Goal: Information Seeking & Learning: Compare options

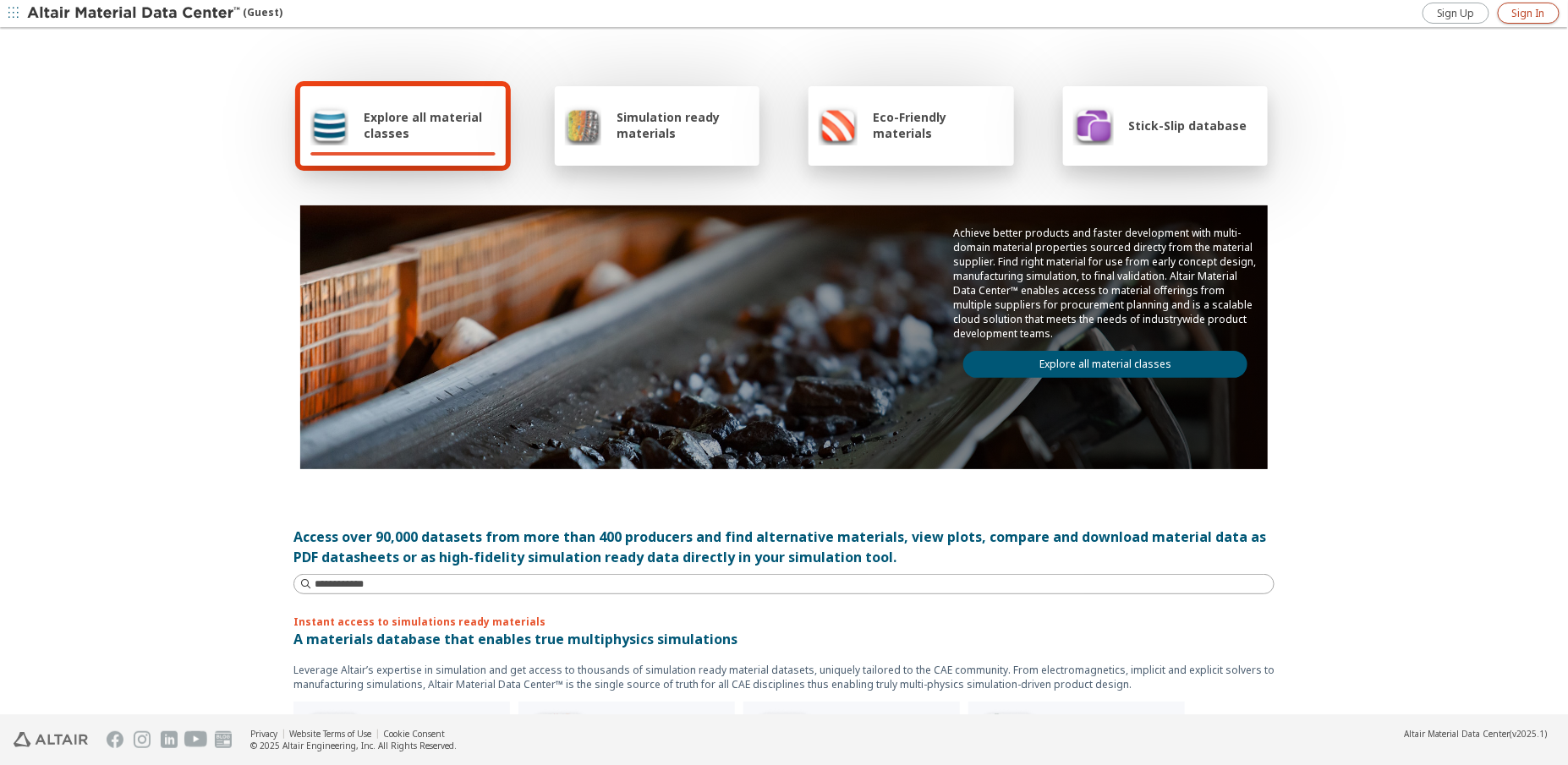
click at [1531, 13] on span "Sign In" at bounding box center [1528, 13] width 33 height 13
click at [1140, 365] on link "Explore all material classes" at bounding box center [1105, 364] width 284 height 27
click at [1076, 359] on link "Explore all material classes" at bounding box center [1105, 364] width 284 height 27
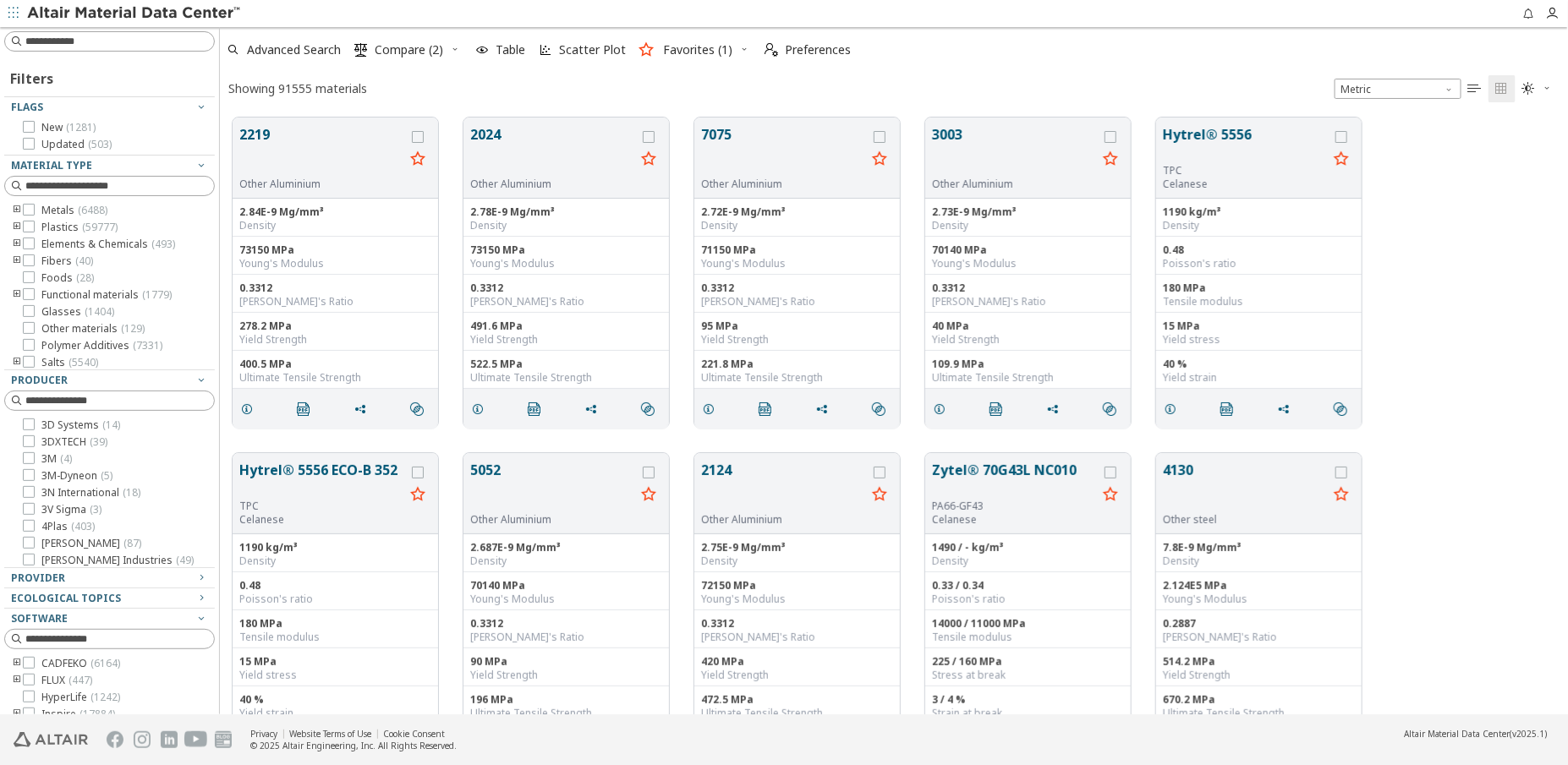
scroll to position [597, 1336]
click at [17, 227] on icon "toogle group" at bounding box center [16, 227] width 12 height 13
click at [41, 243] on icon "toogle group" at bounding box center [42, 243] width 12 height 13
click at [12, 220] on icon "toogle group" at bounding box center [16, 227] width 12 height 13
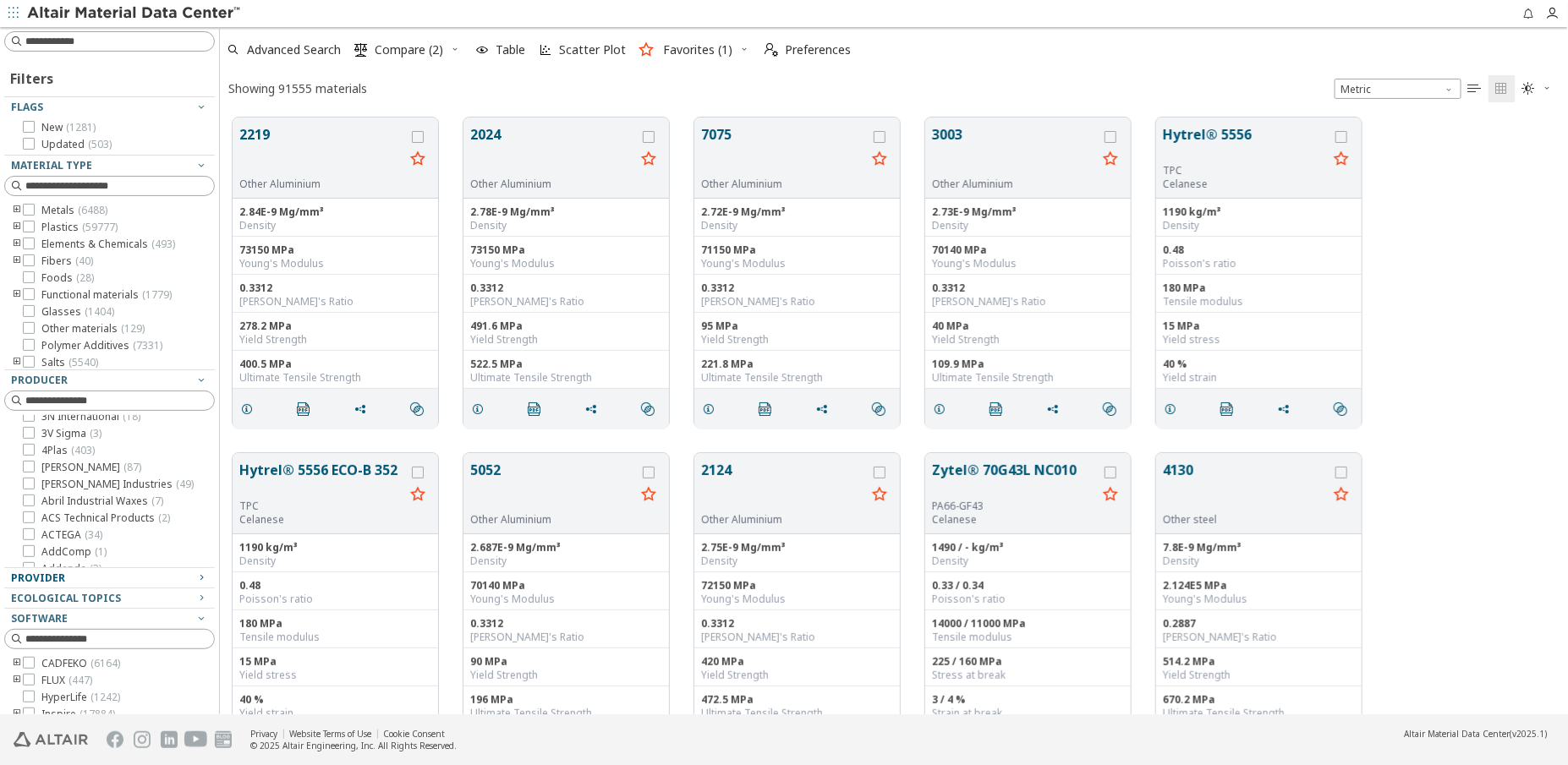
click at [195, 579] on icon "button" at bounding box center [201, 577] width 13 height 13
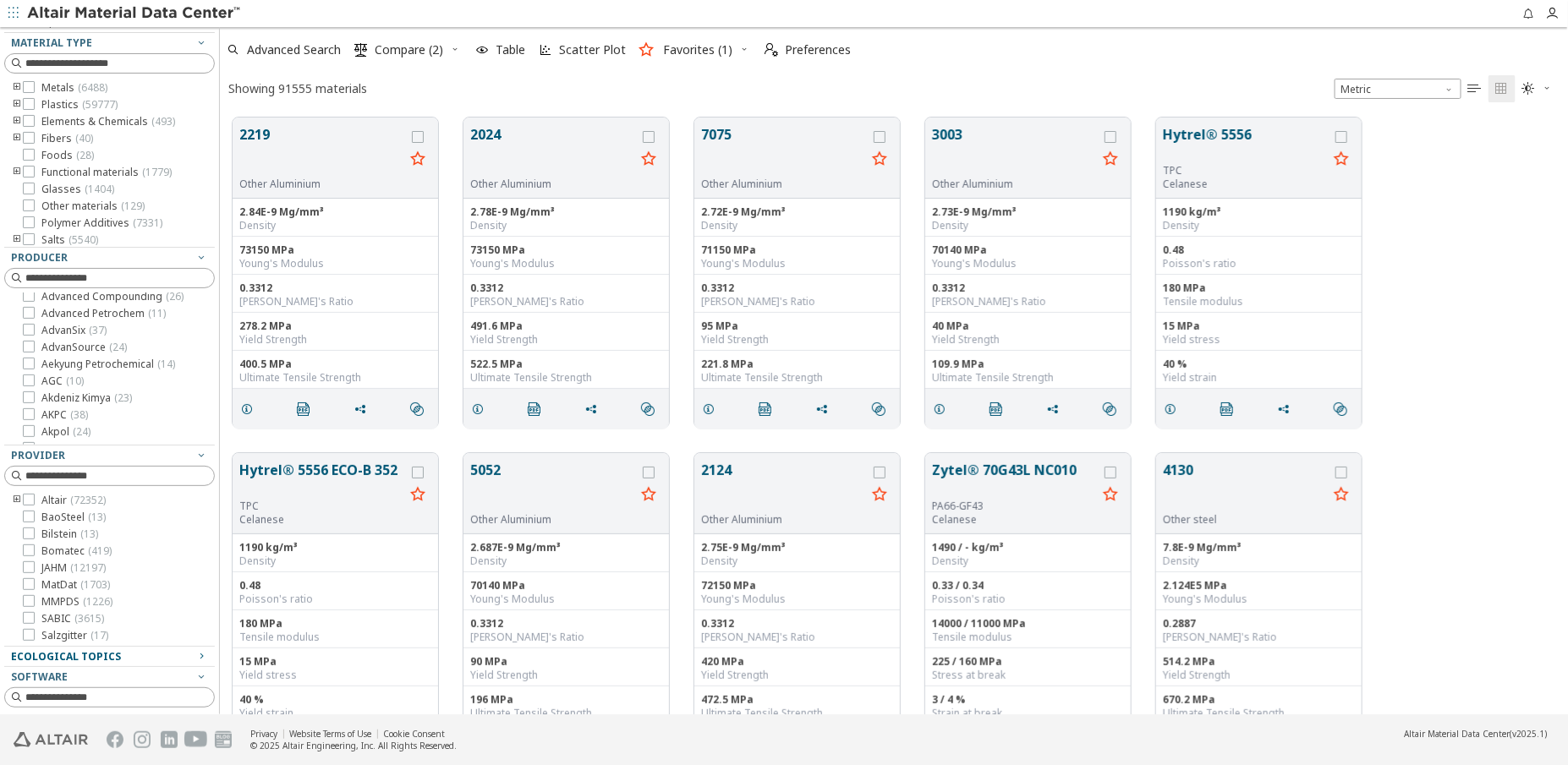
scroll to position [153, 0]
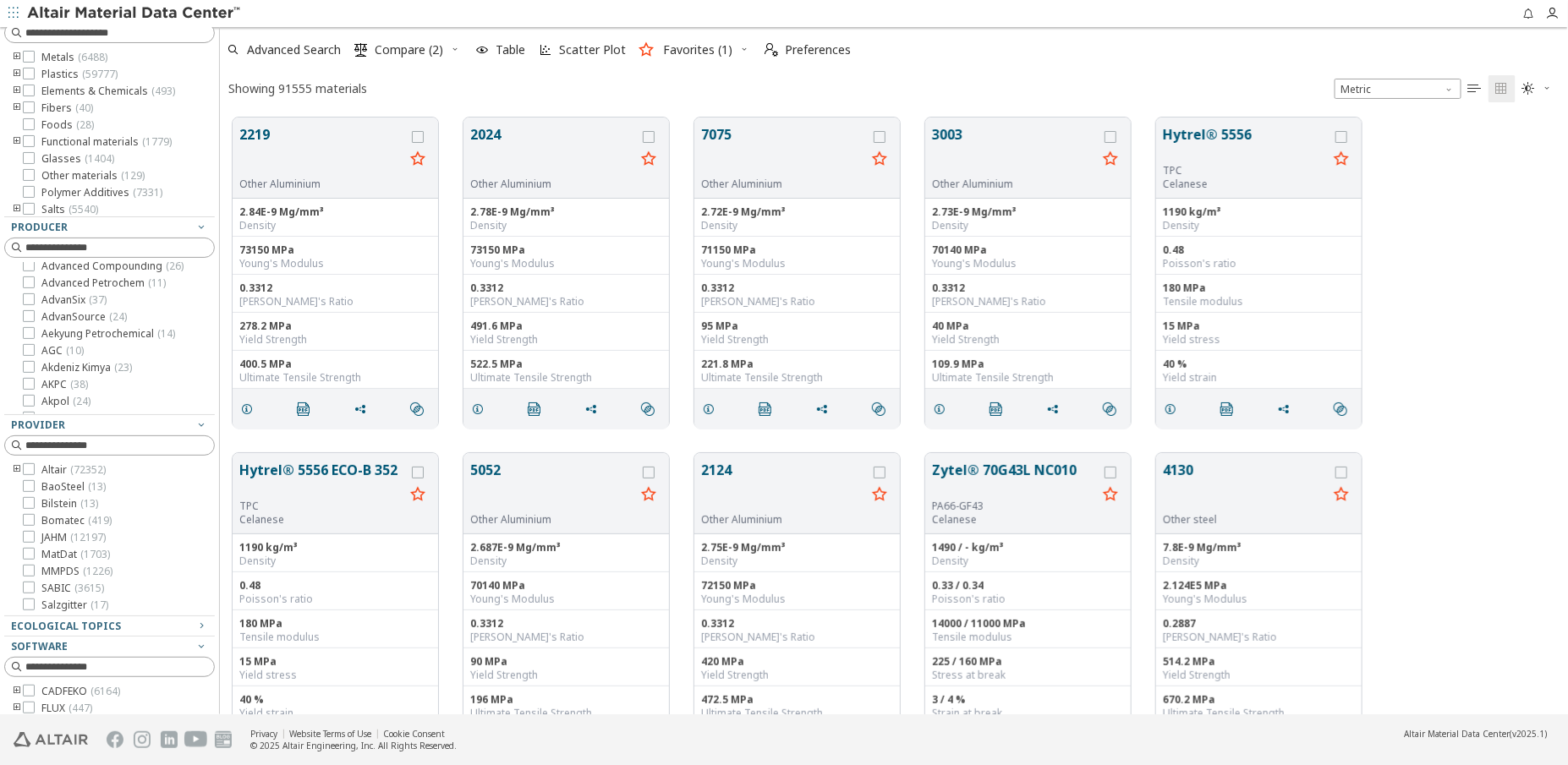
click at [16, 468] on icon "toogle group" at bounding box center [16, 469] width 12 height 13
click at [103, 518] on span "Plastics Generic ( 249 )" at bounding box center [118, 521] width 104 height 13
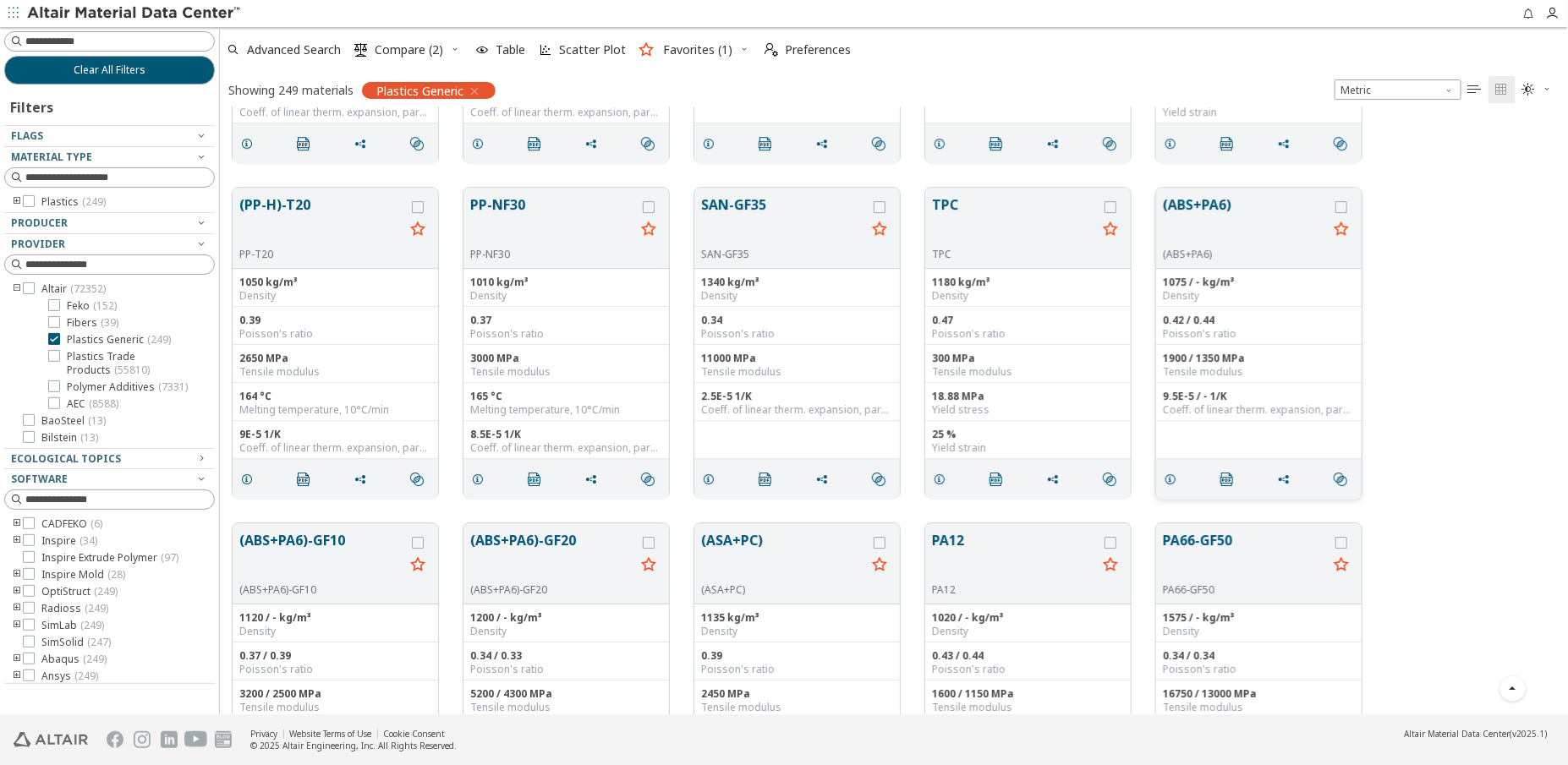
scroll to position [5382, 0]
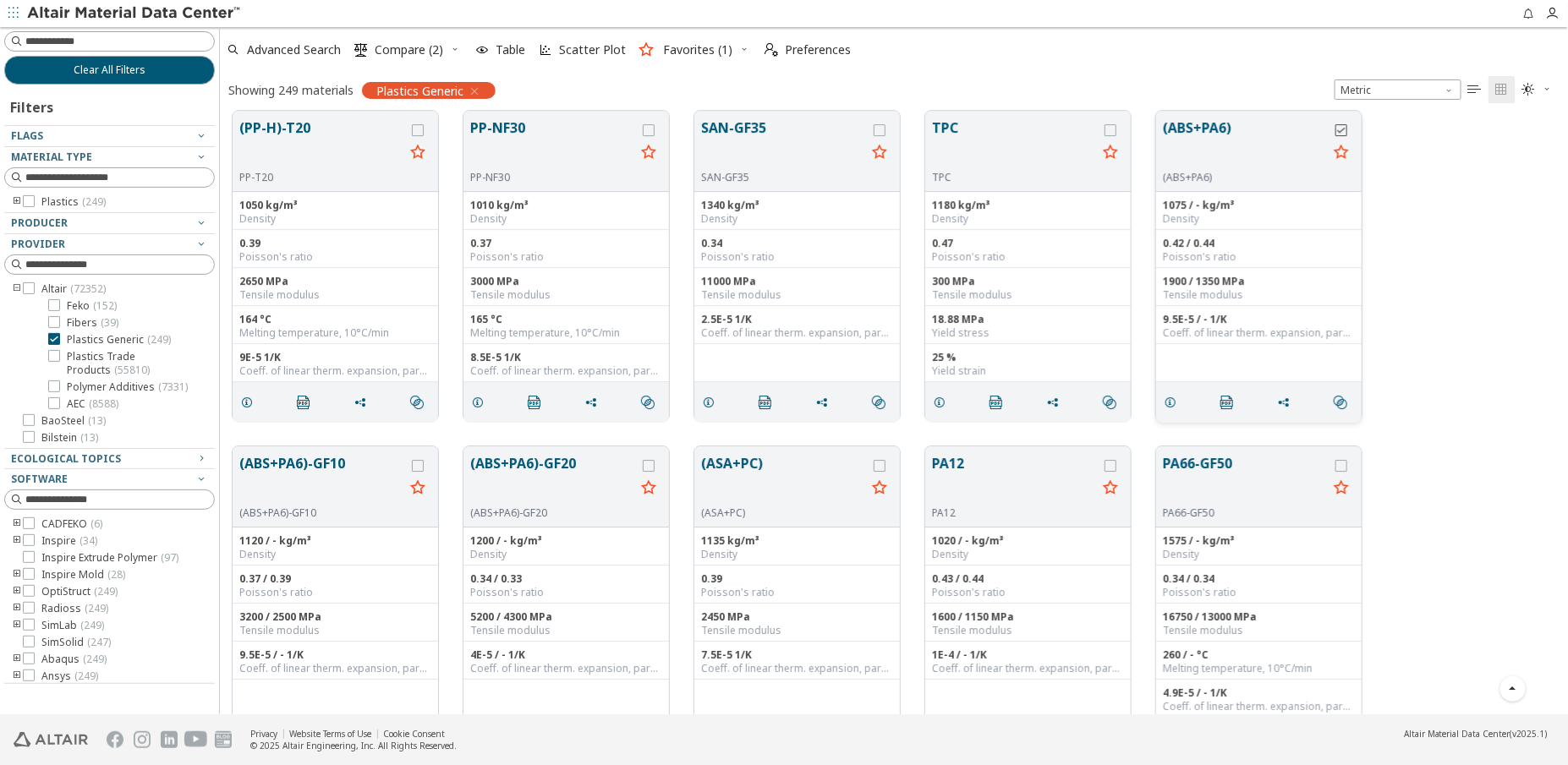
click at [1341, 129] on icon "grid" at bounding box center [1340, 129] width 12 height 12
click at [879, 463] on icon "grid" at bounding box center [879, 466] width 12 height 12
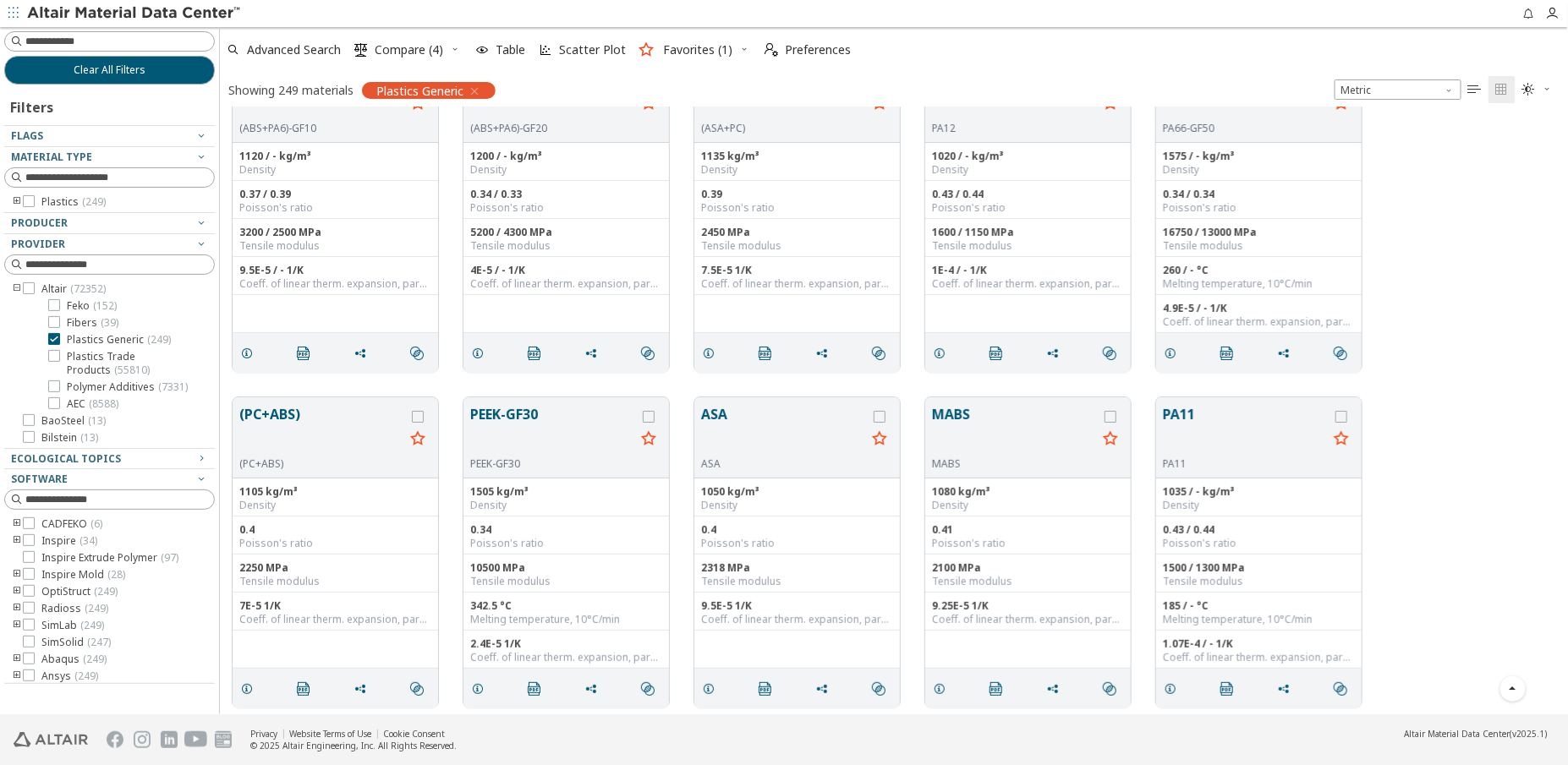
scroll to position [5613, 0]
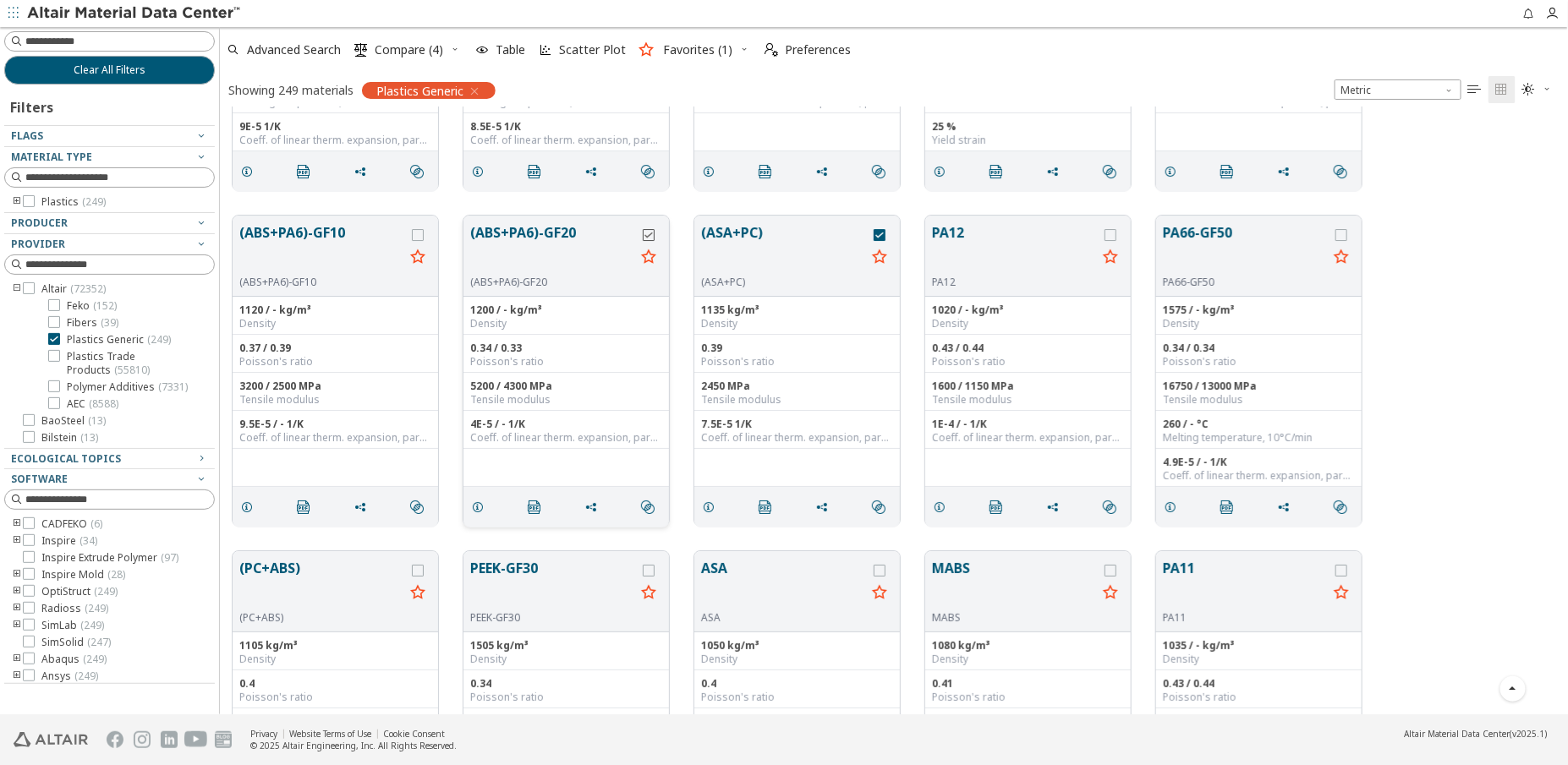
click at [650, 236] on icon "grid" at bounding box center [648, 235] width 12 height 12
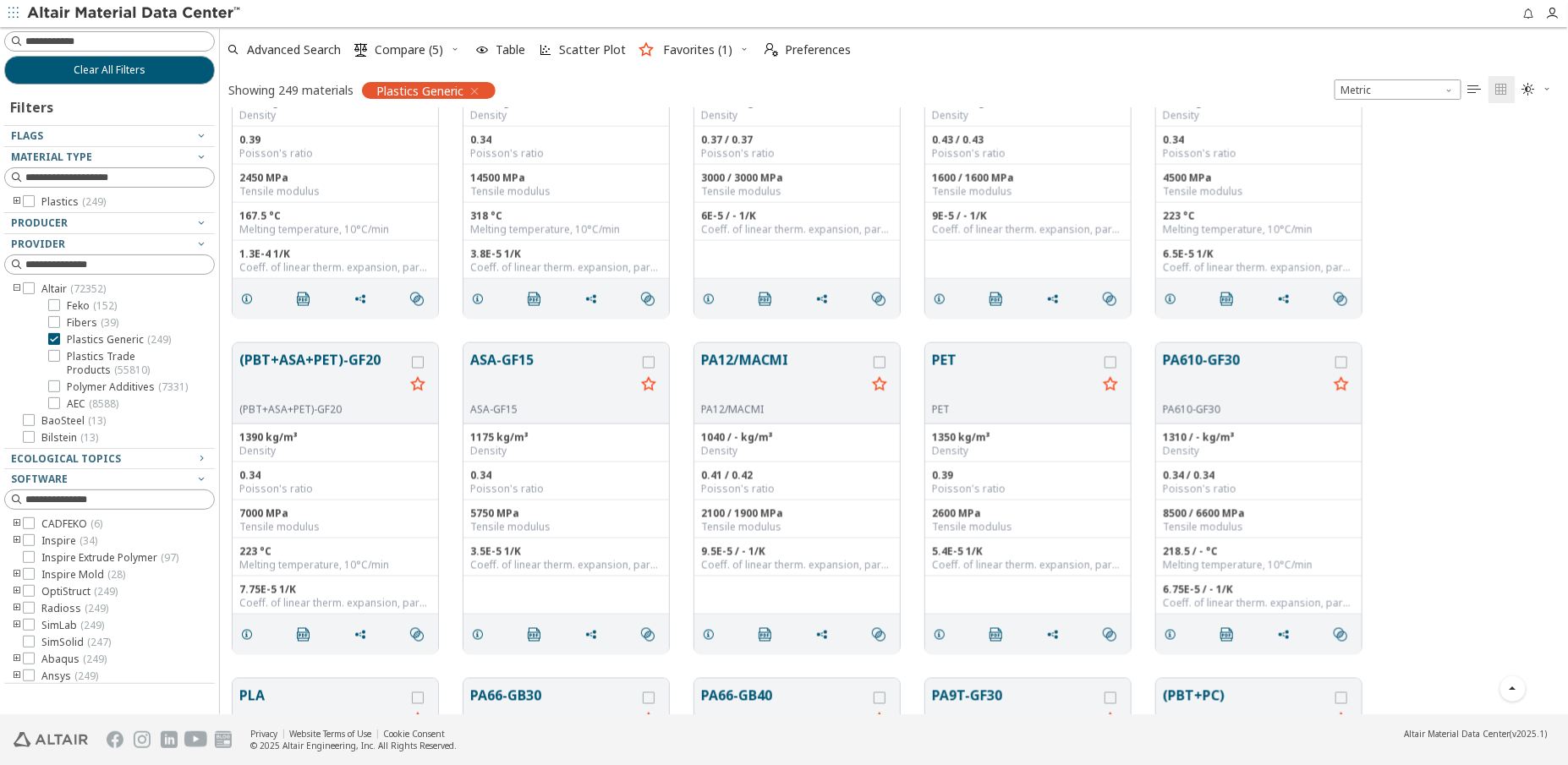
scroll to position [6842, 0]
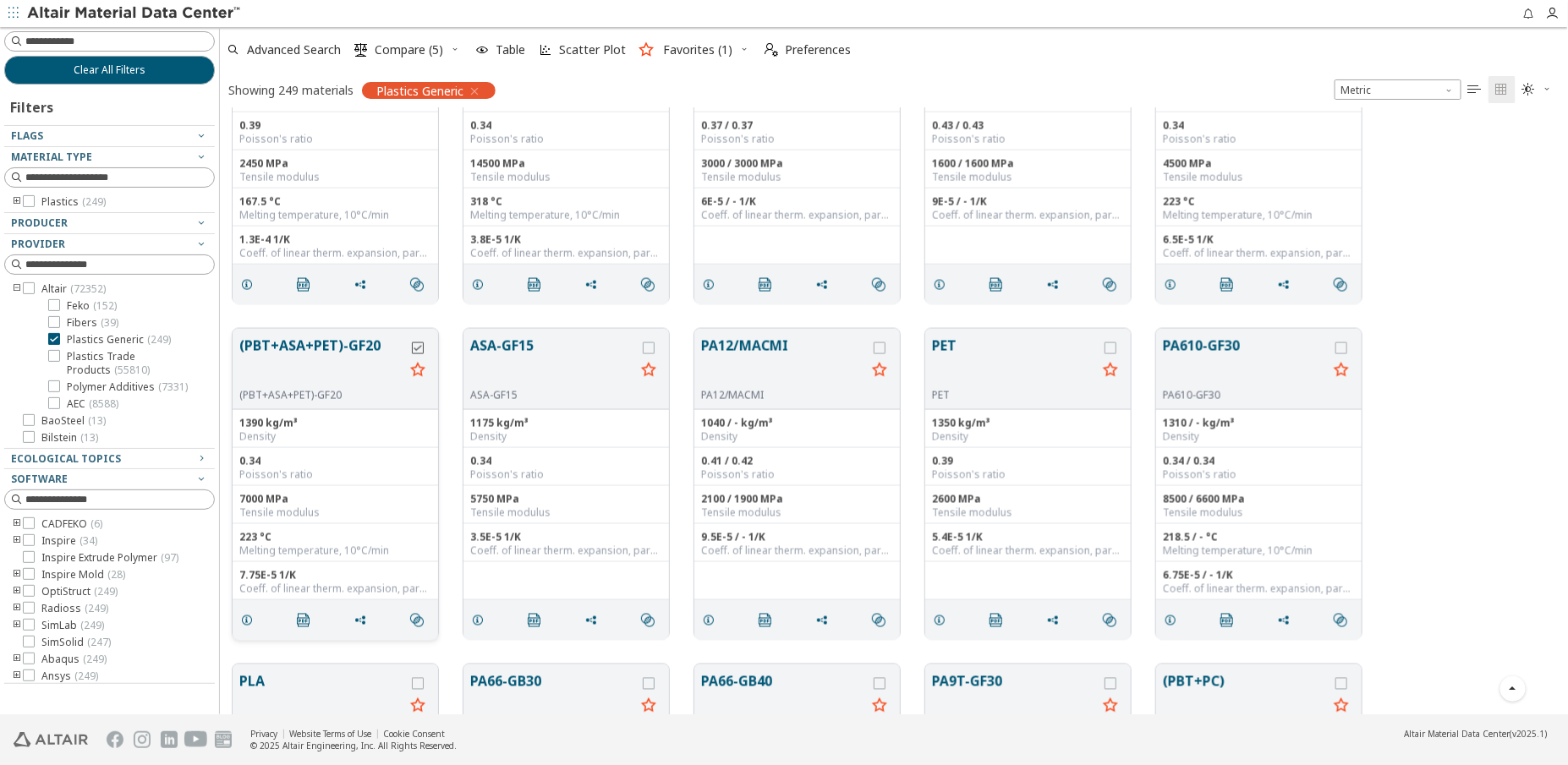
click at [420, 349] on icon "grid" at bounding box center [417, 348] width 12 height 12
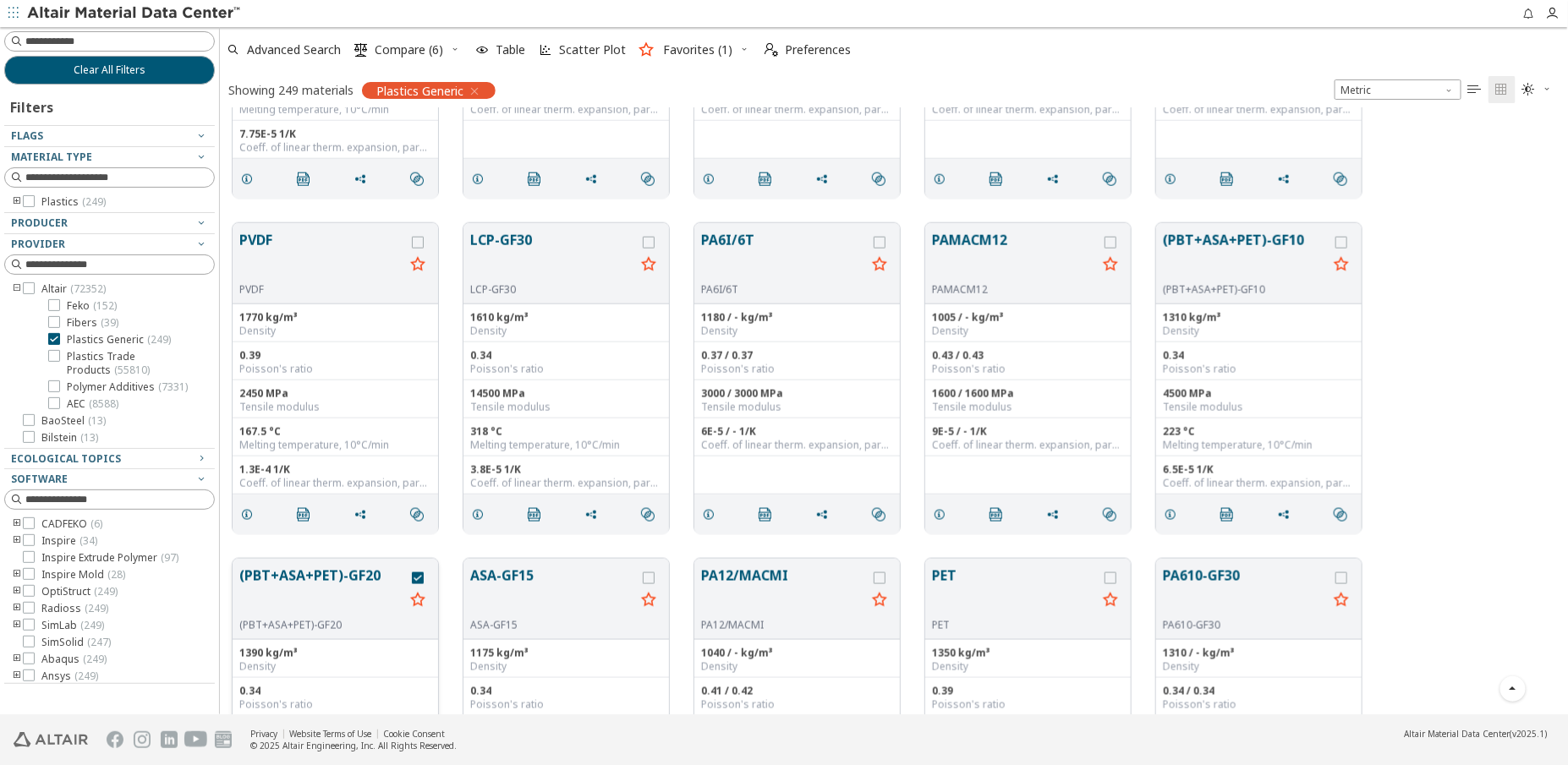
click at [411, 576] on div "grid" at bounding box center [418, 599] width 27 height 66
click at [417, 579] on icon "grid" at bounding box center [417, 578] width 12 height 12
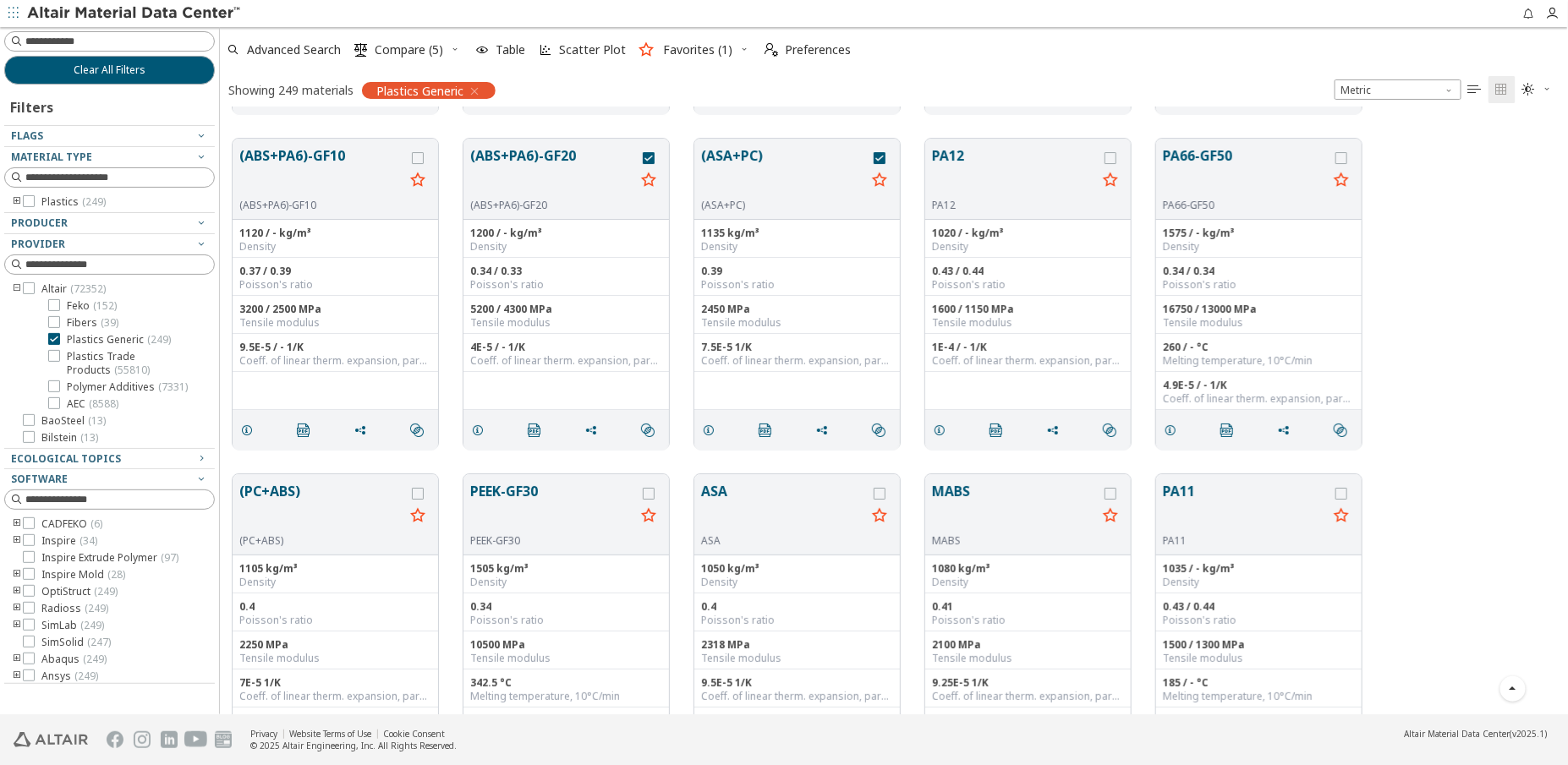
scroll to position [5767, 0]
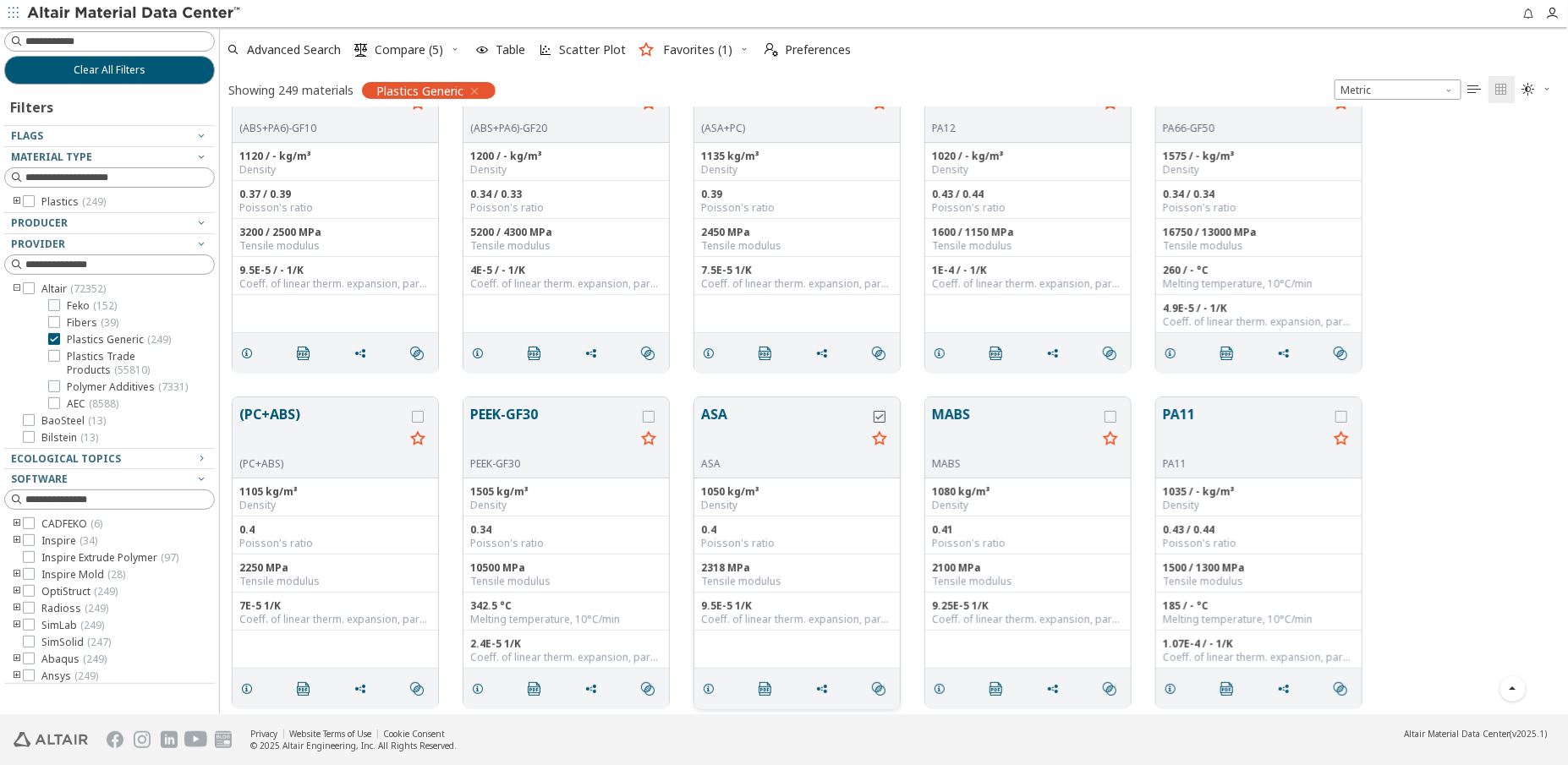
click at [880, 420] on icon "grid" at bounding box center [879, 416] width 12 height 12
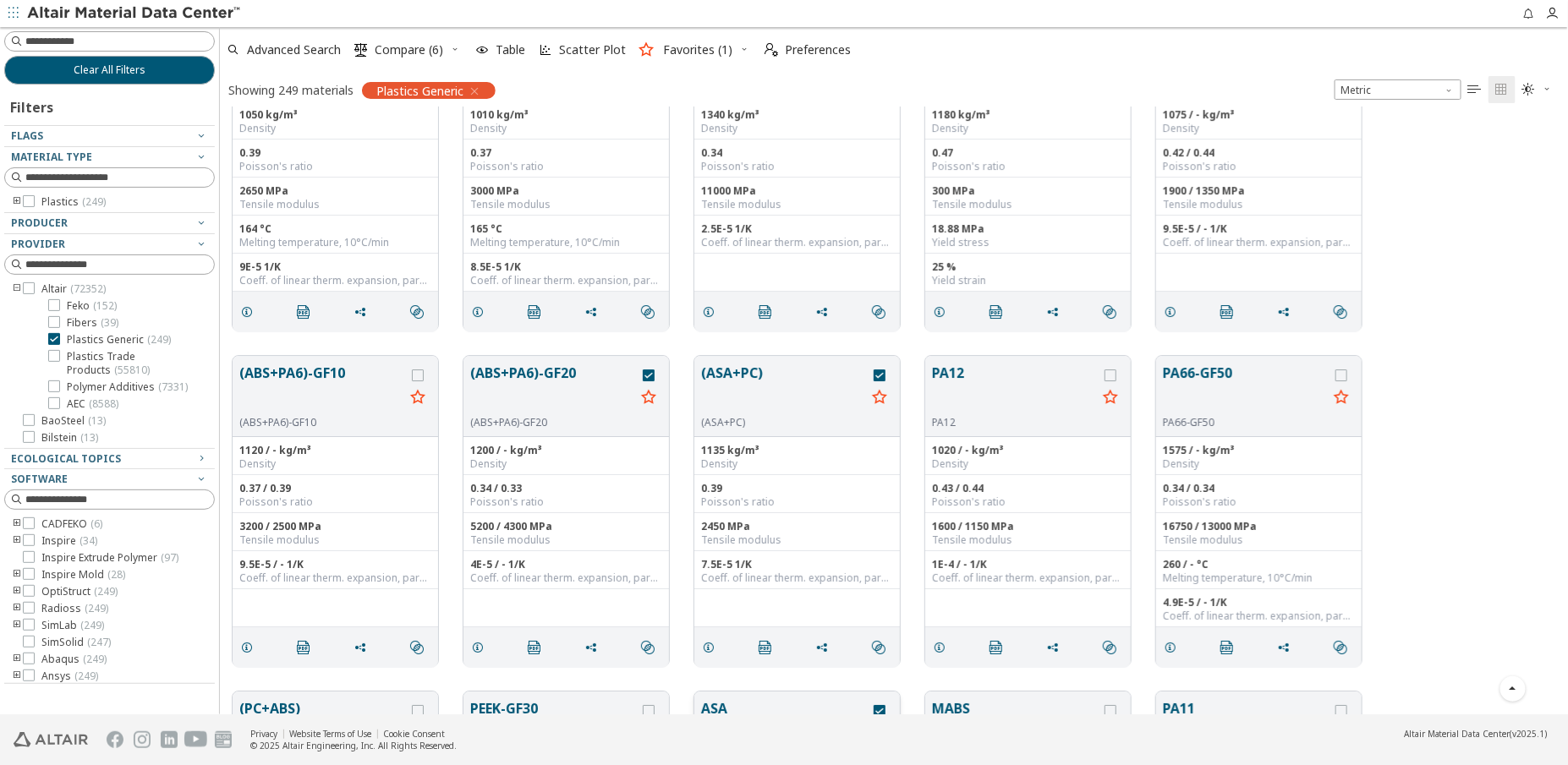
scroll to position [5459, 0]
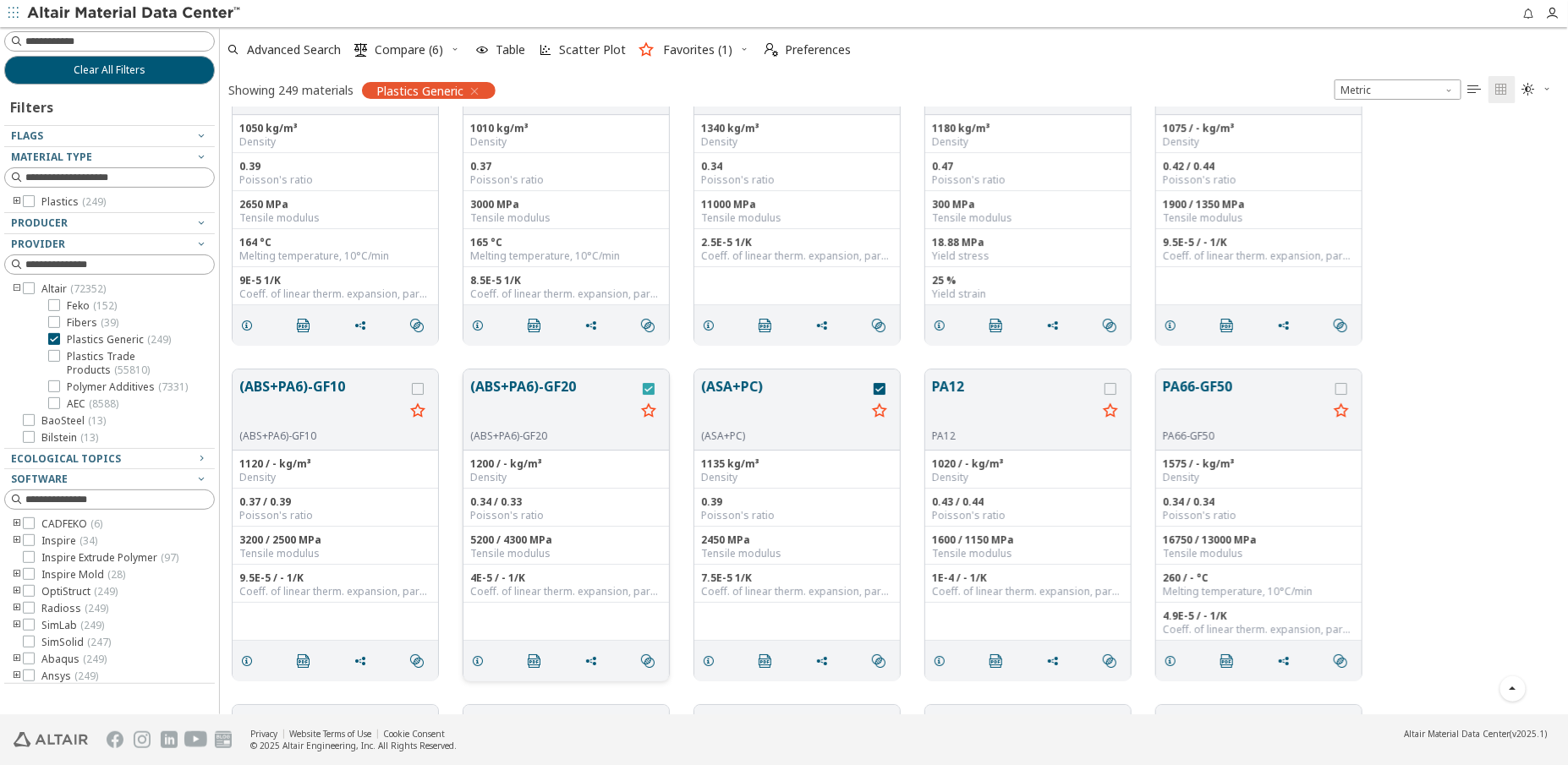
click at [650, 387] on icon "grid" at bounding box center [648, 389] width 12 height 12
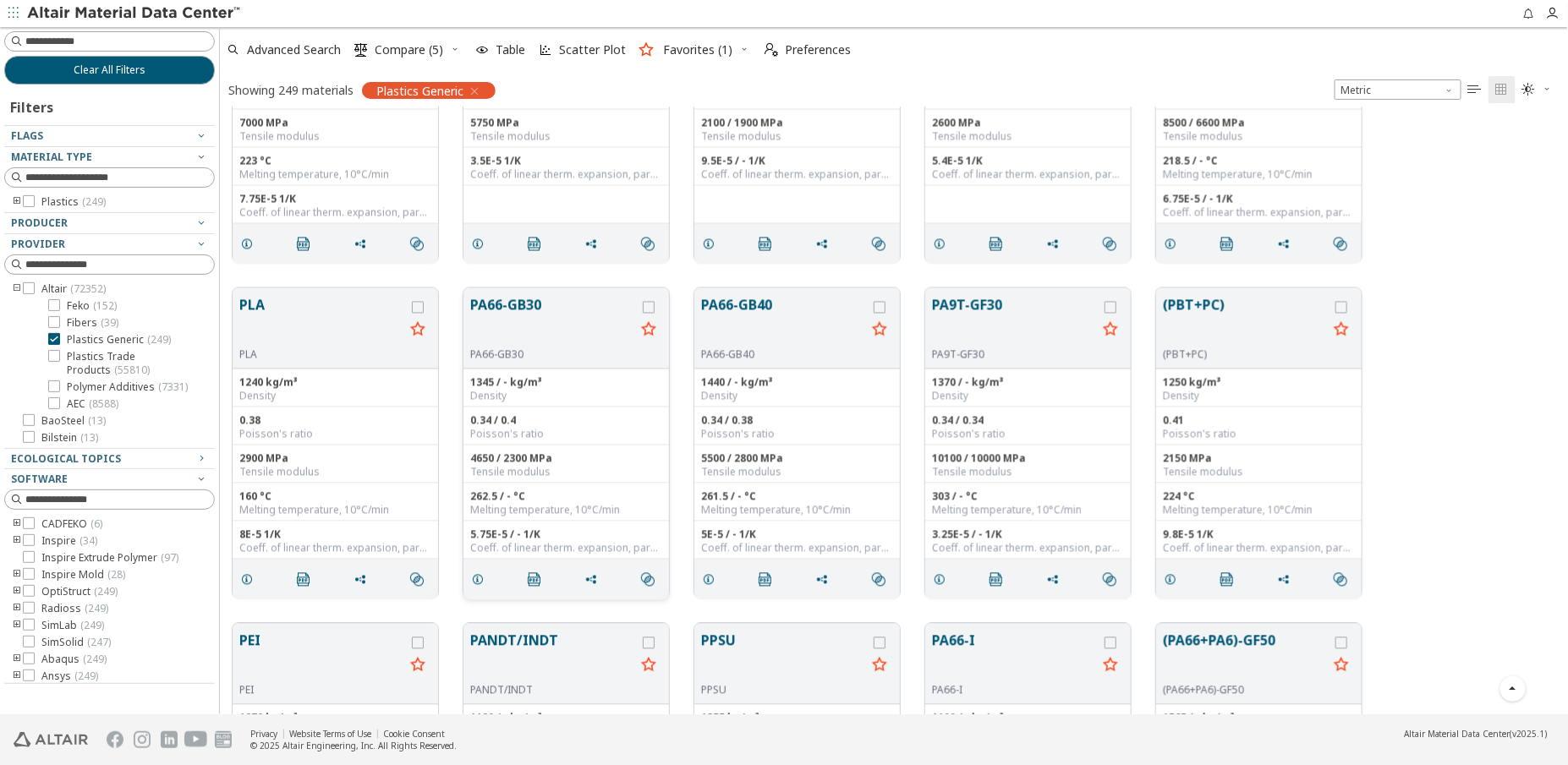
scroll to position [7227, 0]
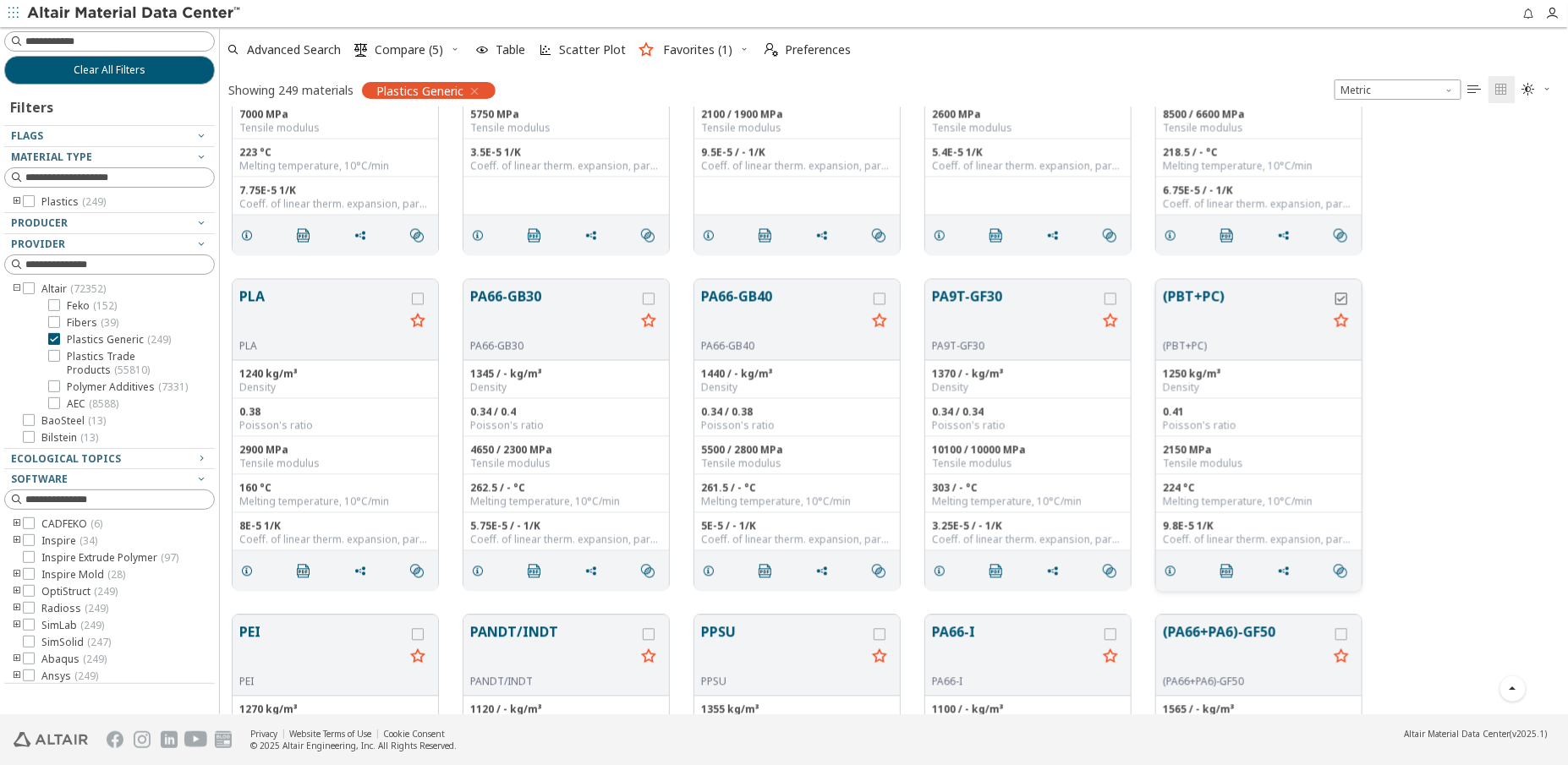
click at [1345, 299] on icon "grid" at bounding box center [1340, 298] width 12 height 12
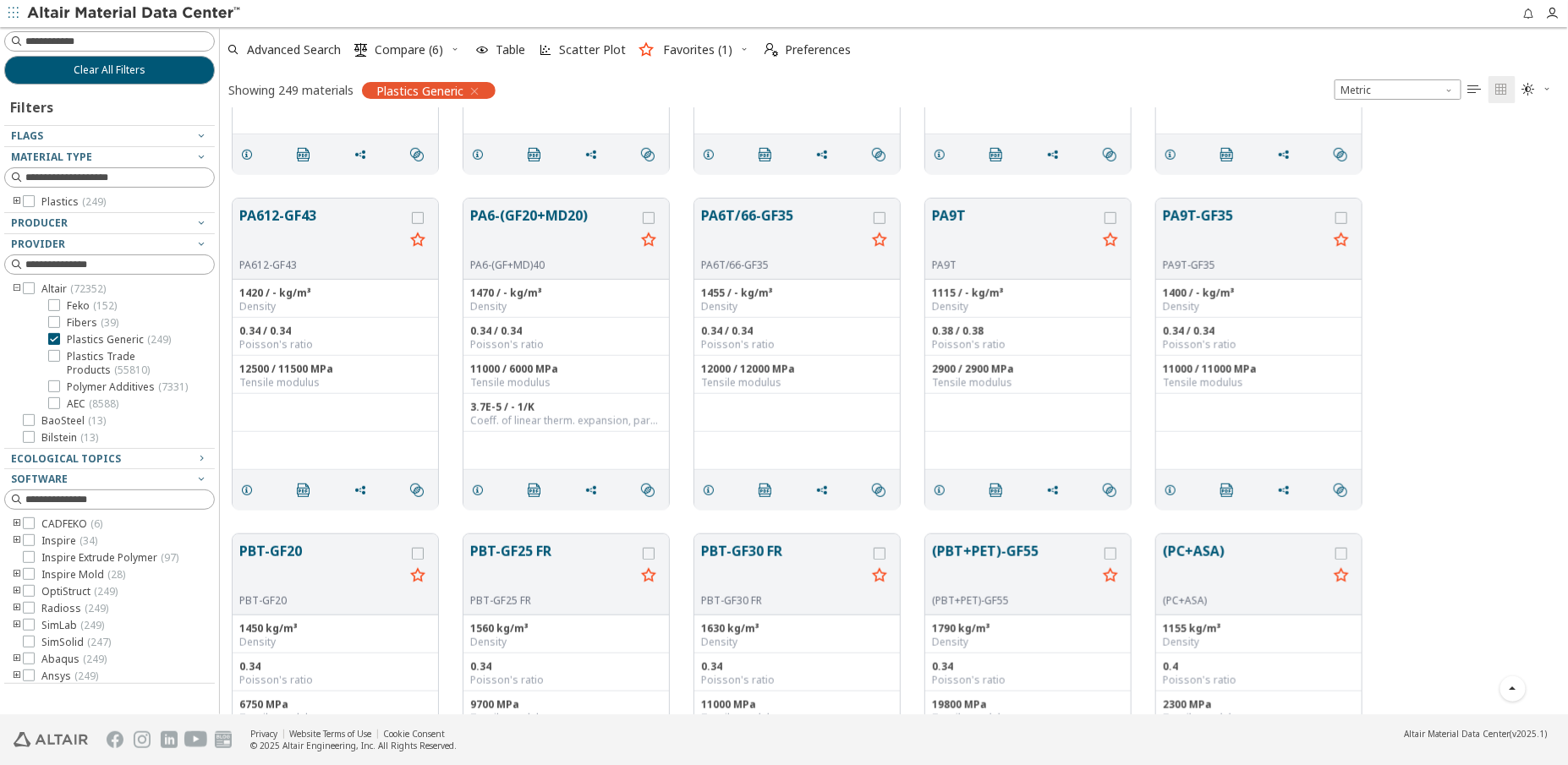
scroll to position [11950, 0]
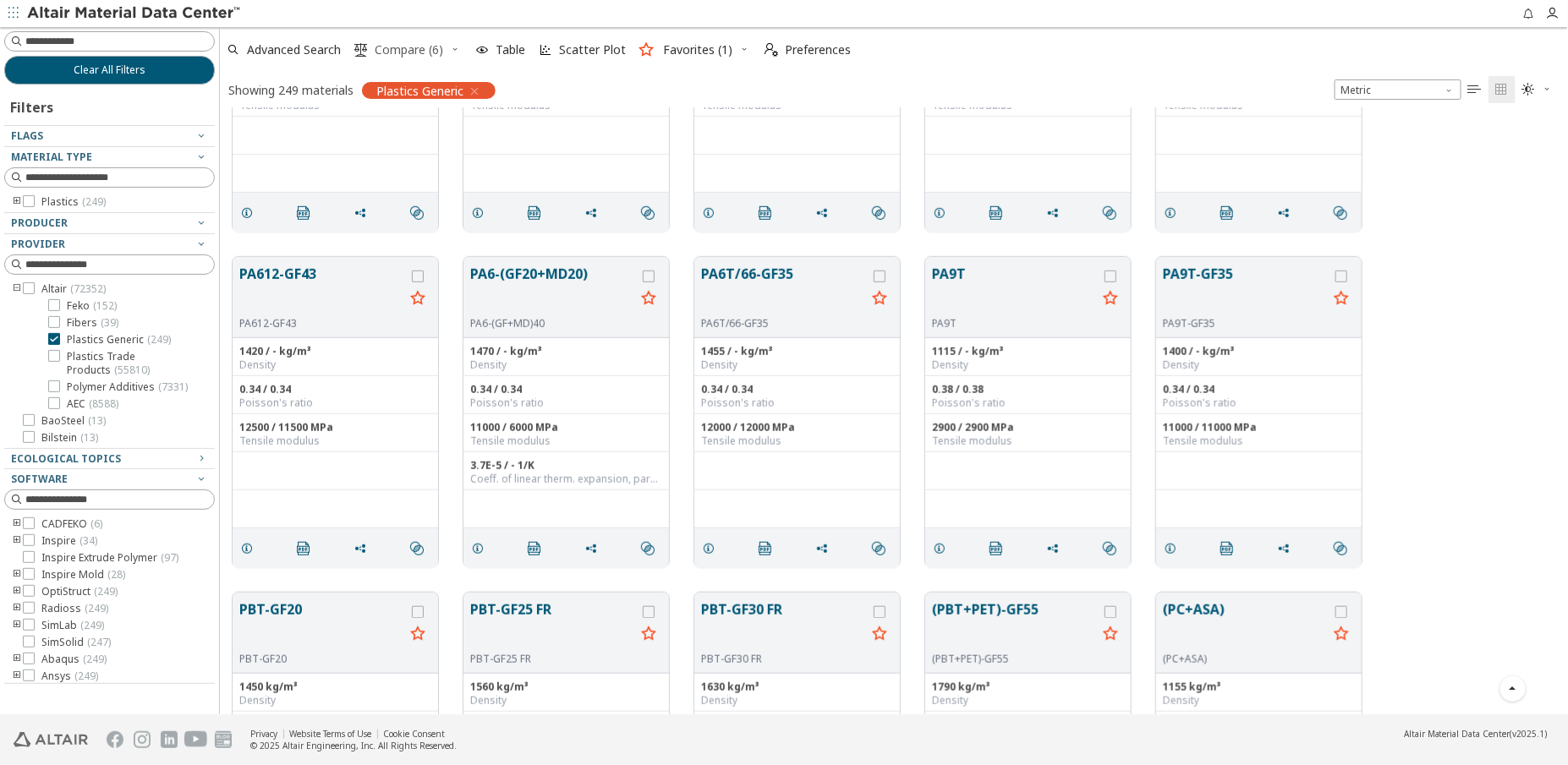
click at [412, 46] on span "Compare (6)" at bounding box center [408, 50] width 68 height 12
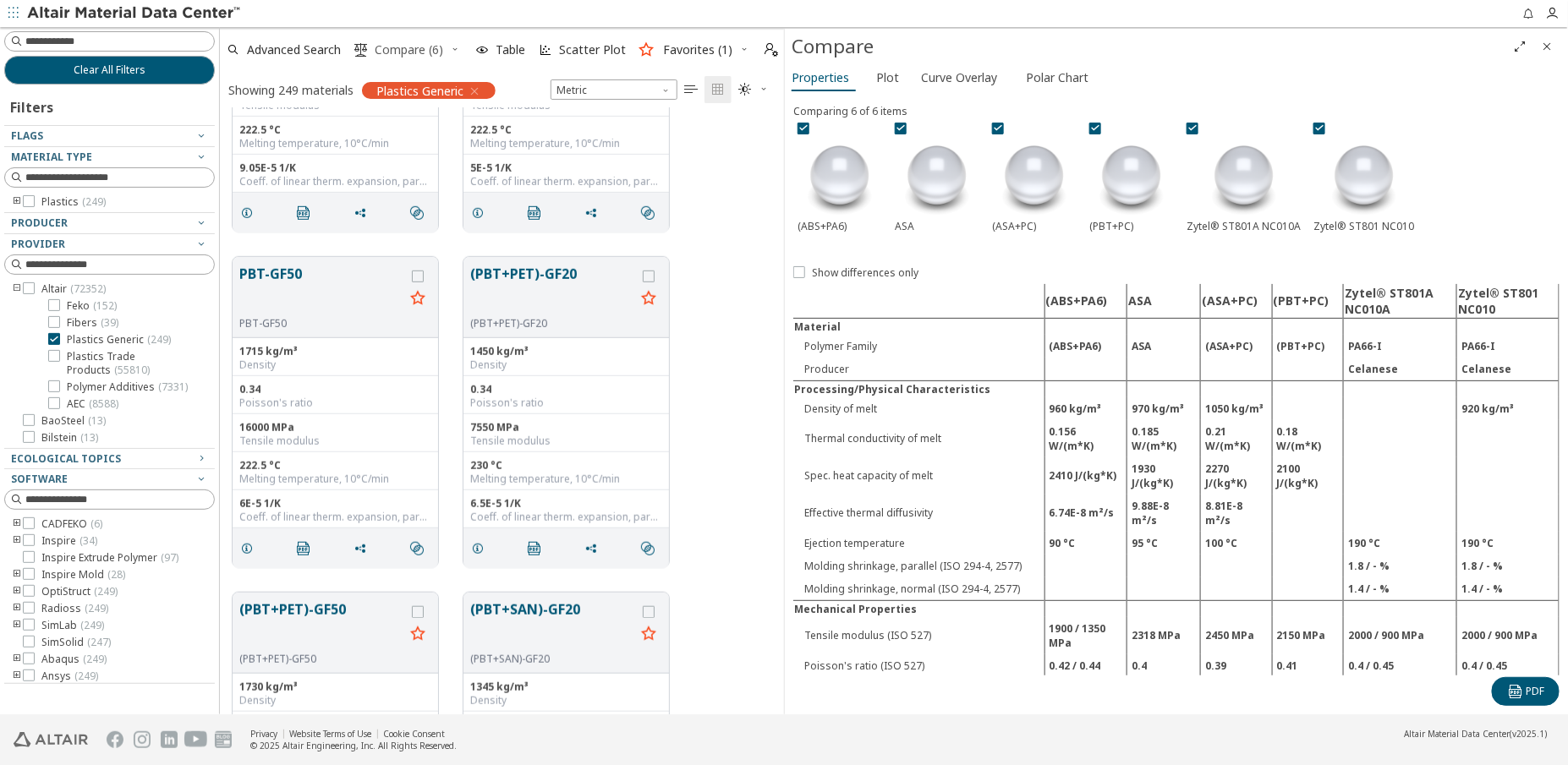
scroll to position [12, 12]
click at [1319, 130] on icon at bounding box center [1318, 128] width 12 height 12
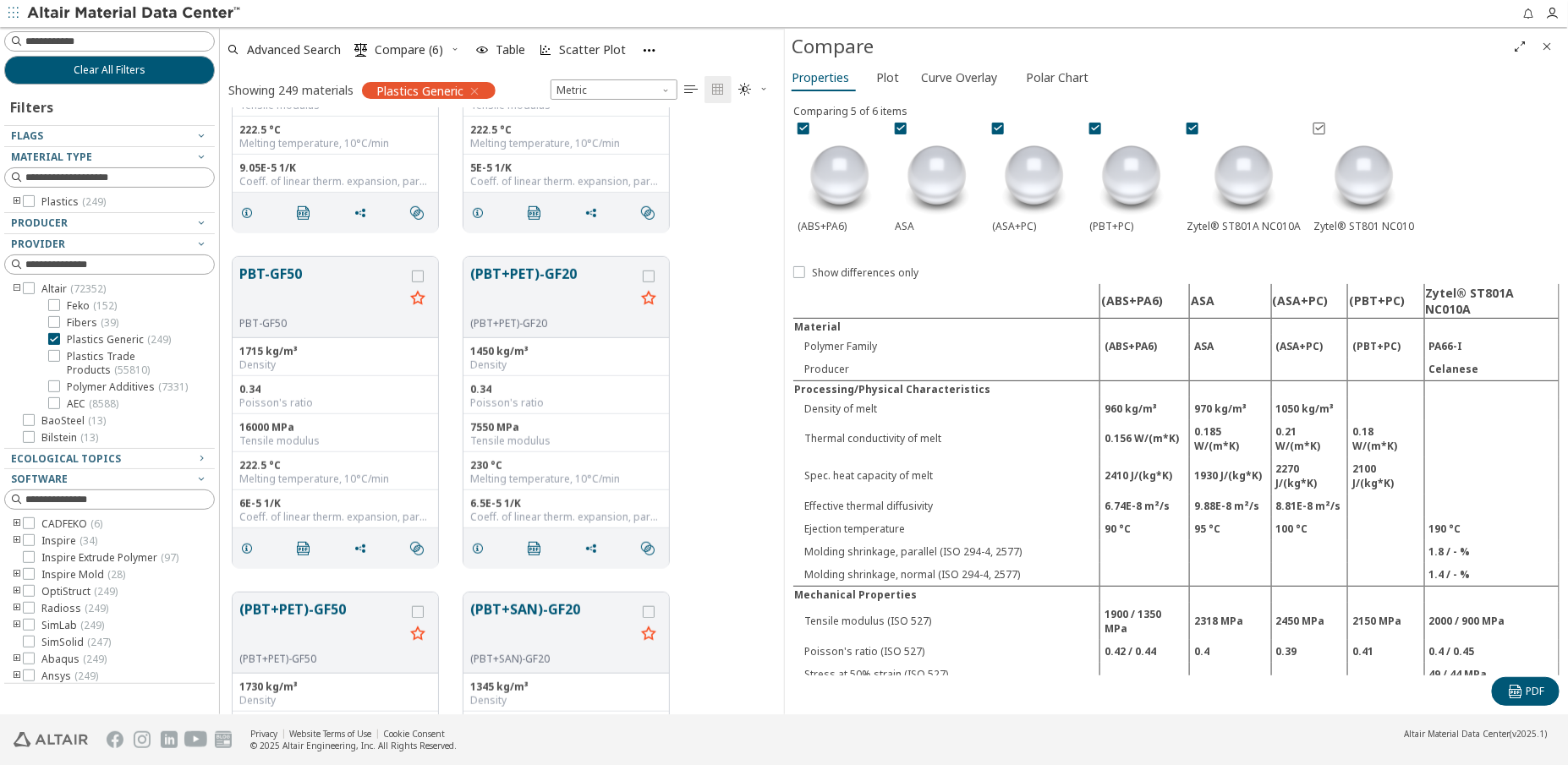
click at [1319, 130] on icon at bounding box center [1318, 128] width 12 height 12
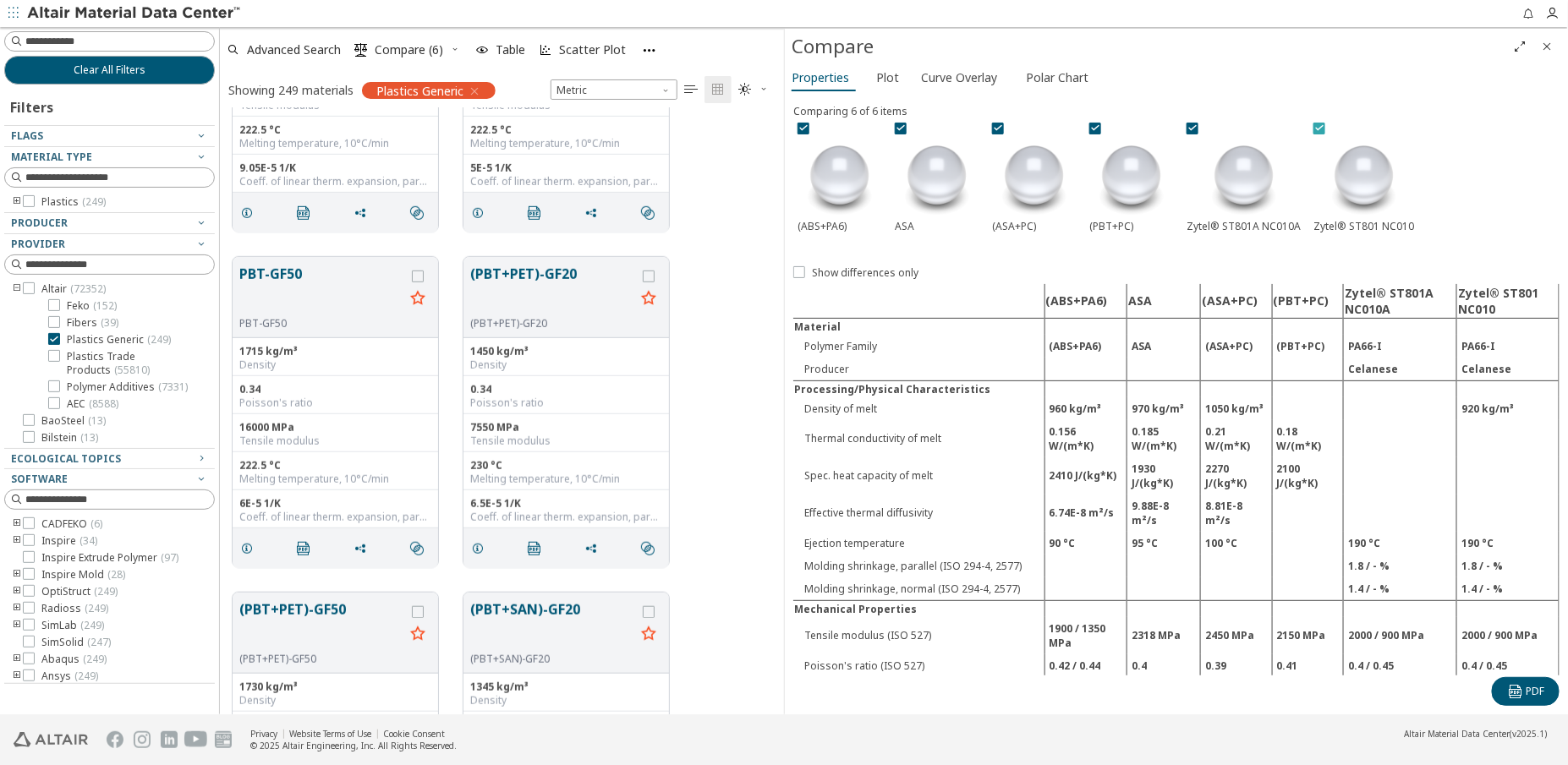
click at [1318, 131] on icon at bounding box center [1318, 128] width 12 height 12
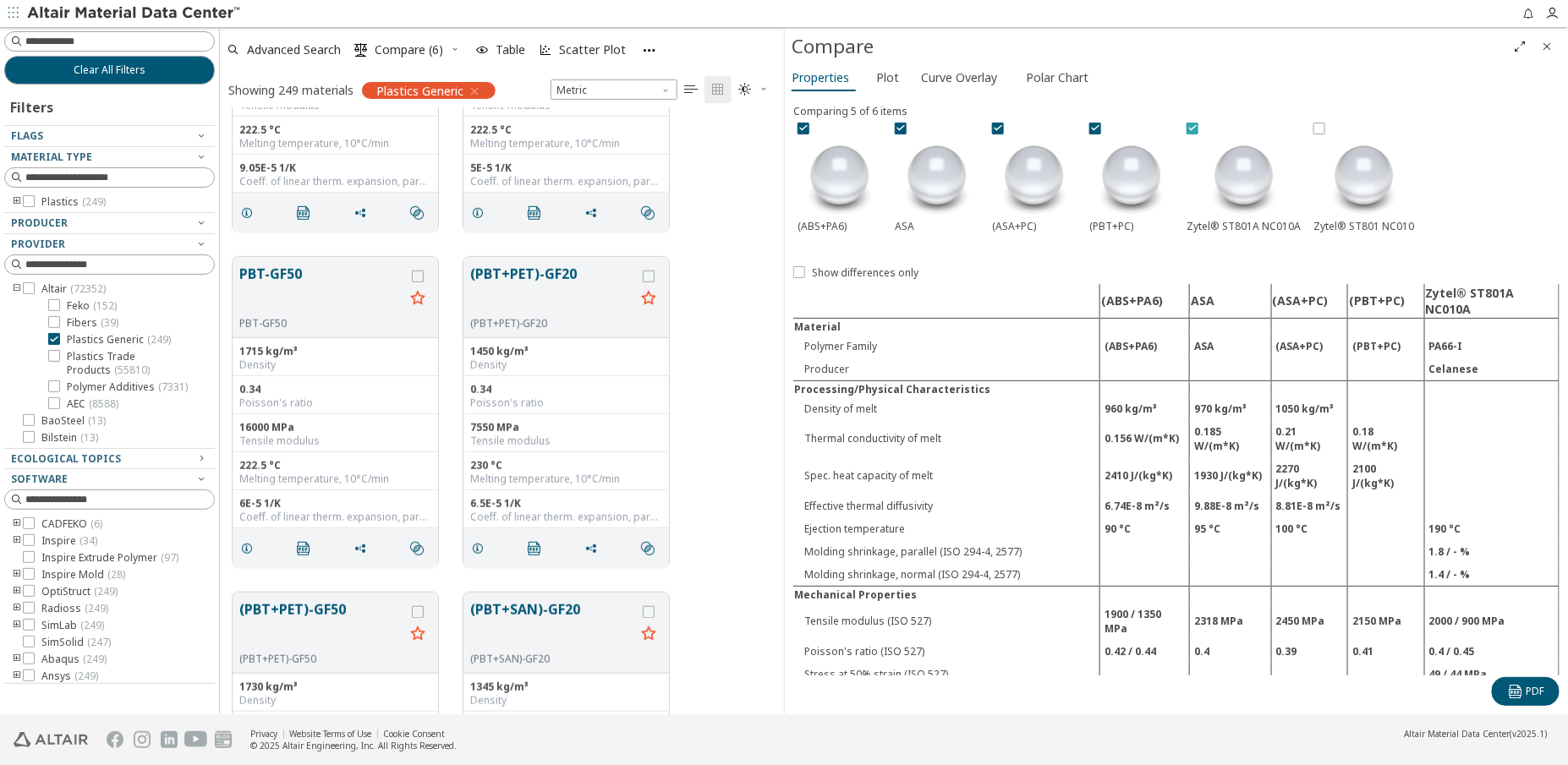
click at [1196, 130] on icon at bounding box center [1192, 128] width 12 height 12
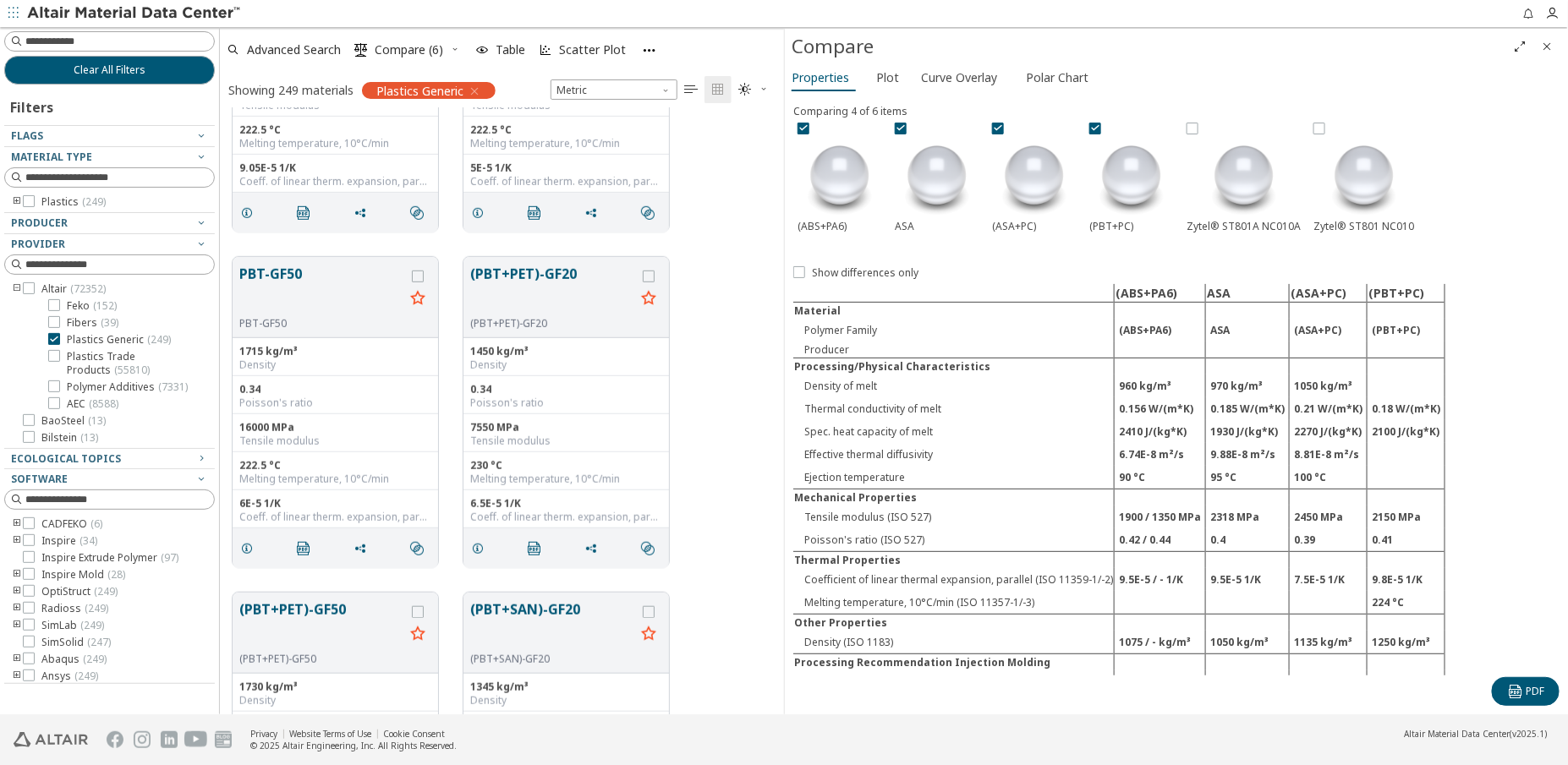
click at [455, 47] on icon "button" at bounding box center [454, 49] width 10 height 10
click at [431, 85] on span "Clear Selections" at bounding box center [433, 82] width 117 height 27
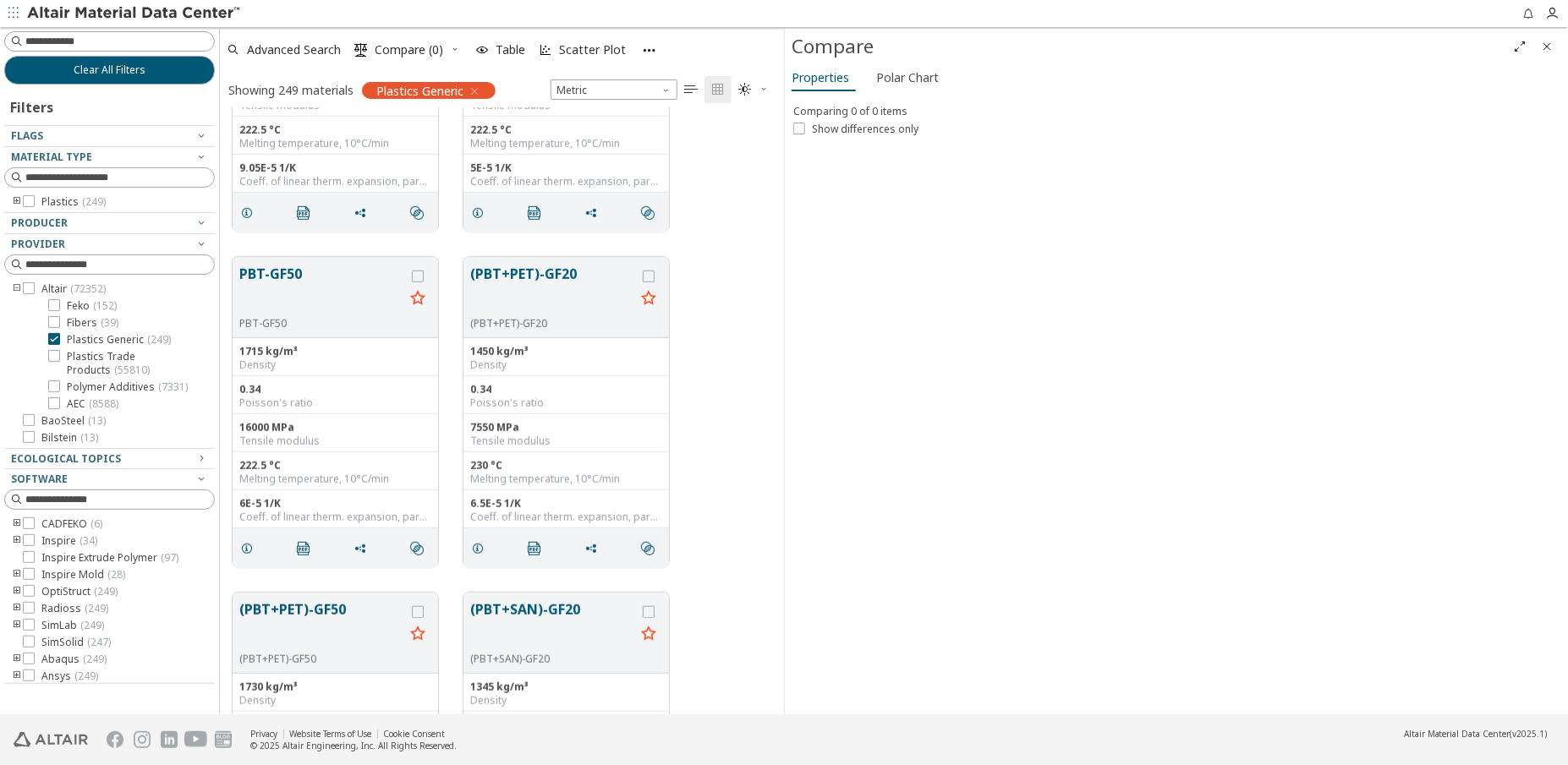
click at [1545, 45] on icon "Close" at bounding box center [1547, 46] width 13 height 13
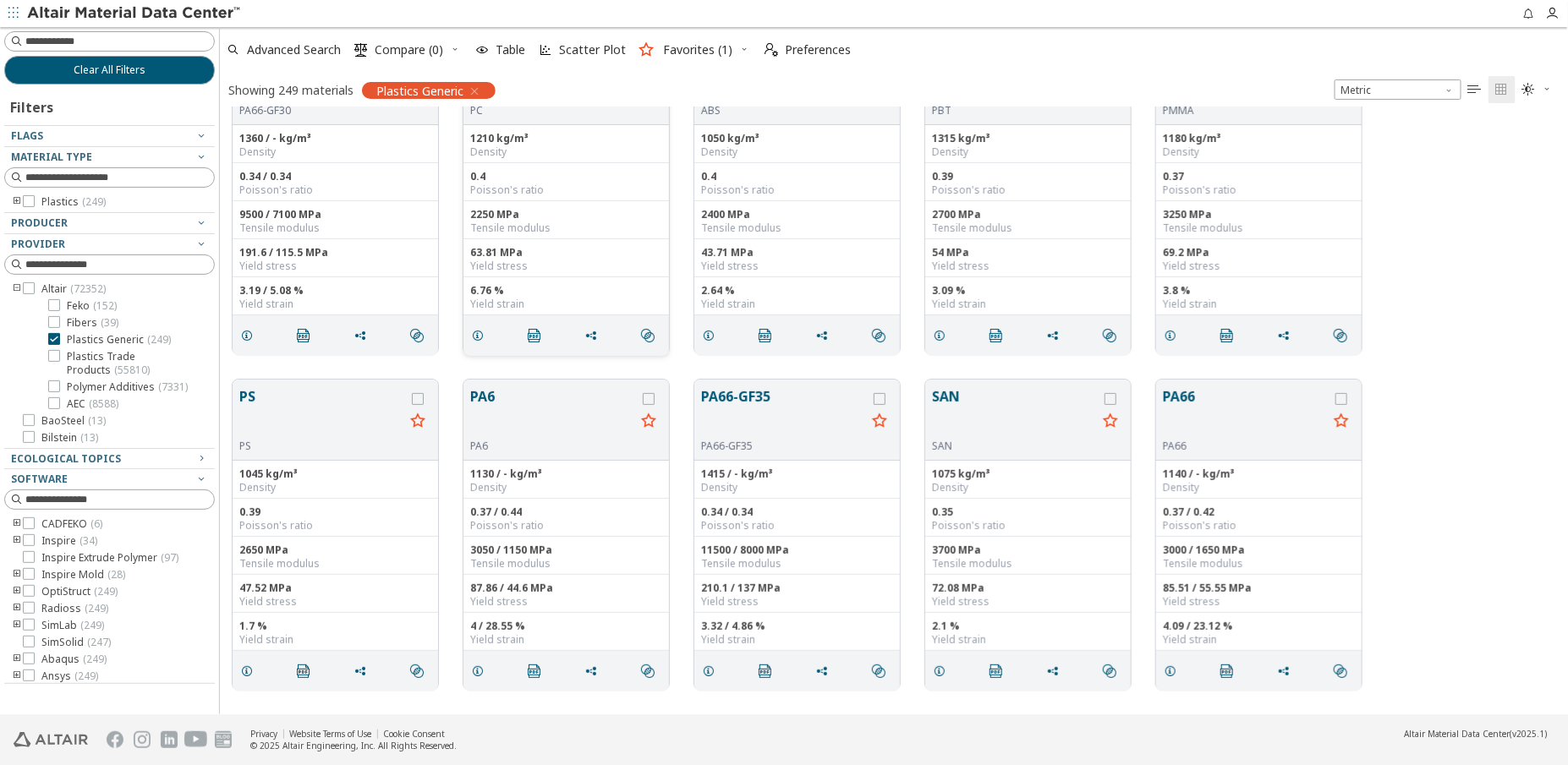
scroll to position [0, 0]
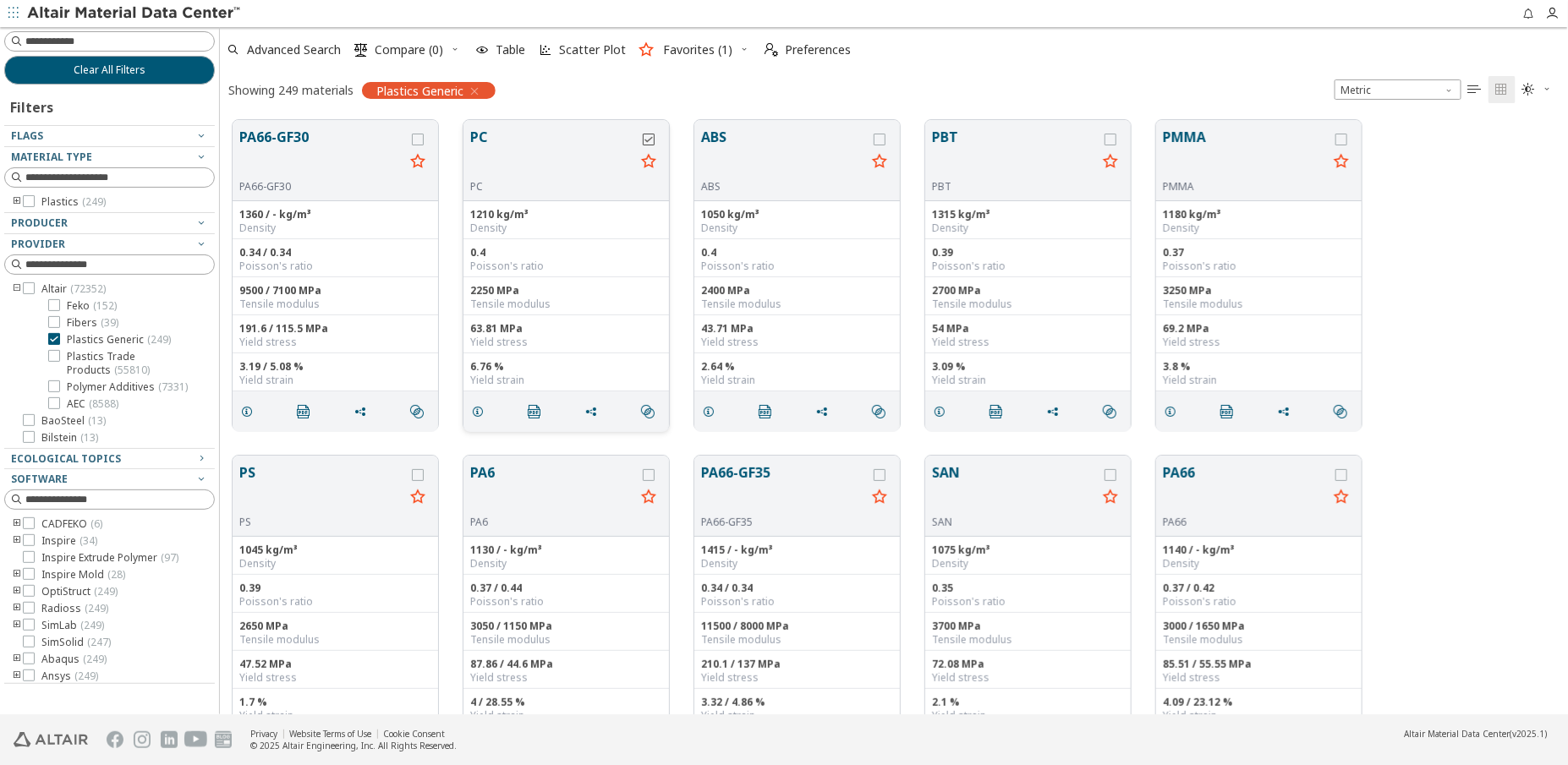
click at [651, 140] on icon "grid" at bounding box center [648, 139] width 12 height 12
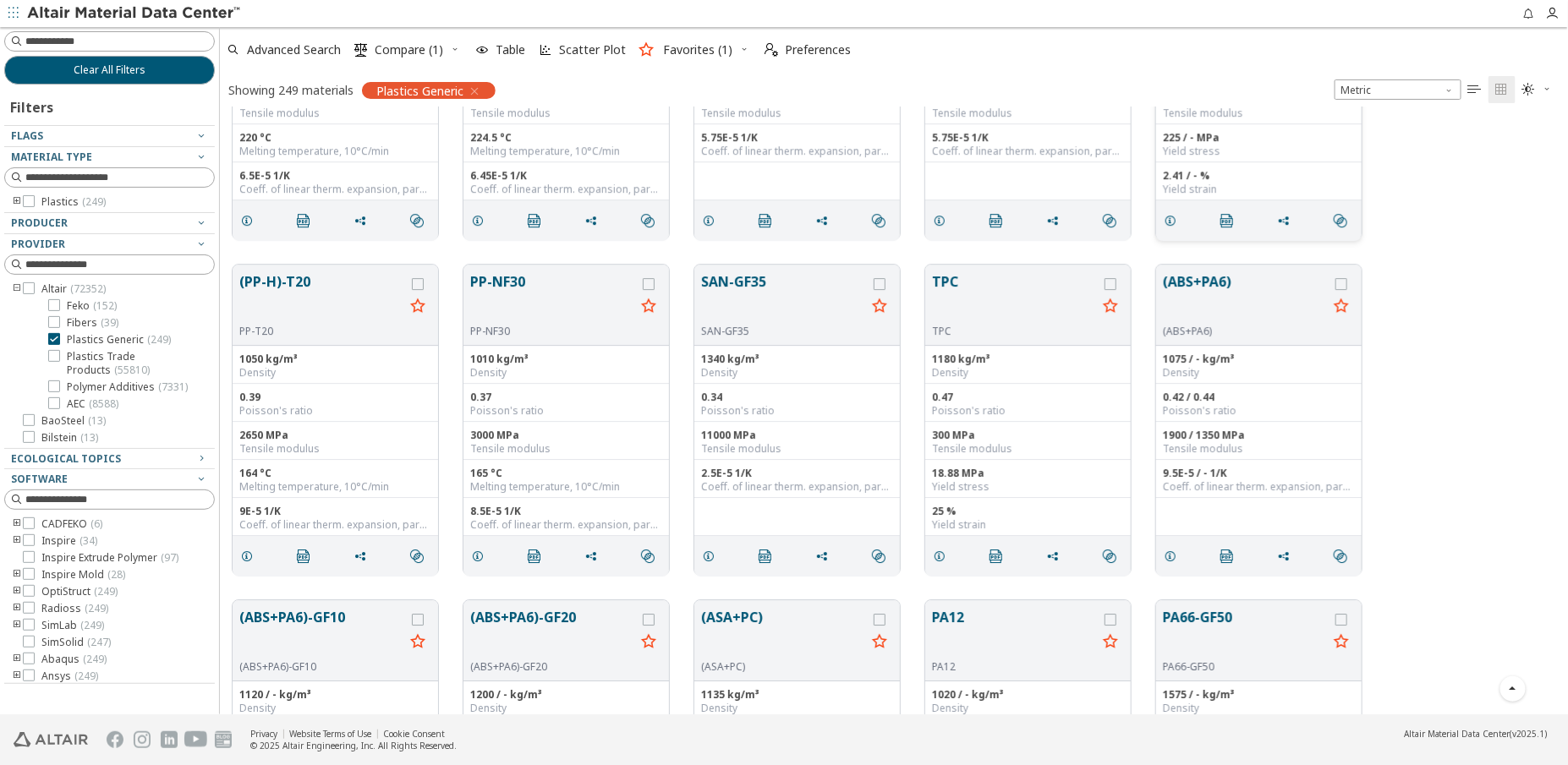
scroll to position [5305, 0]
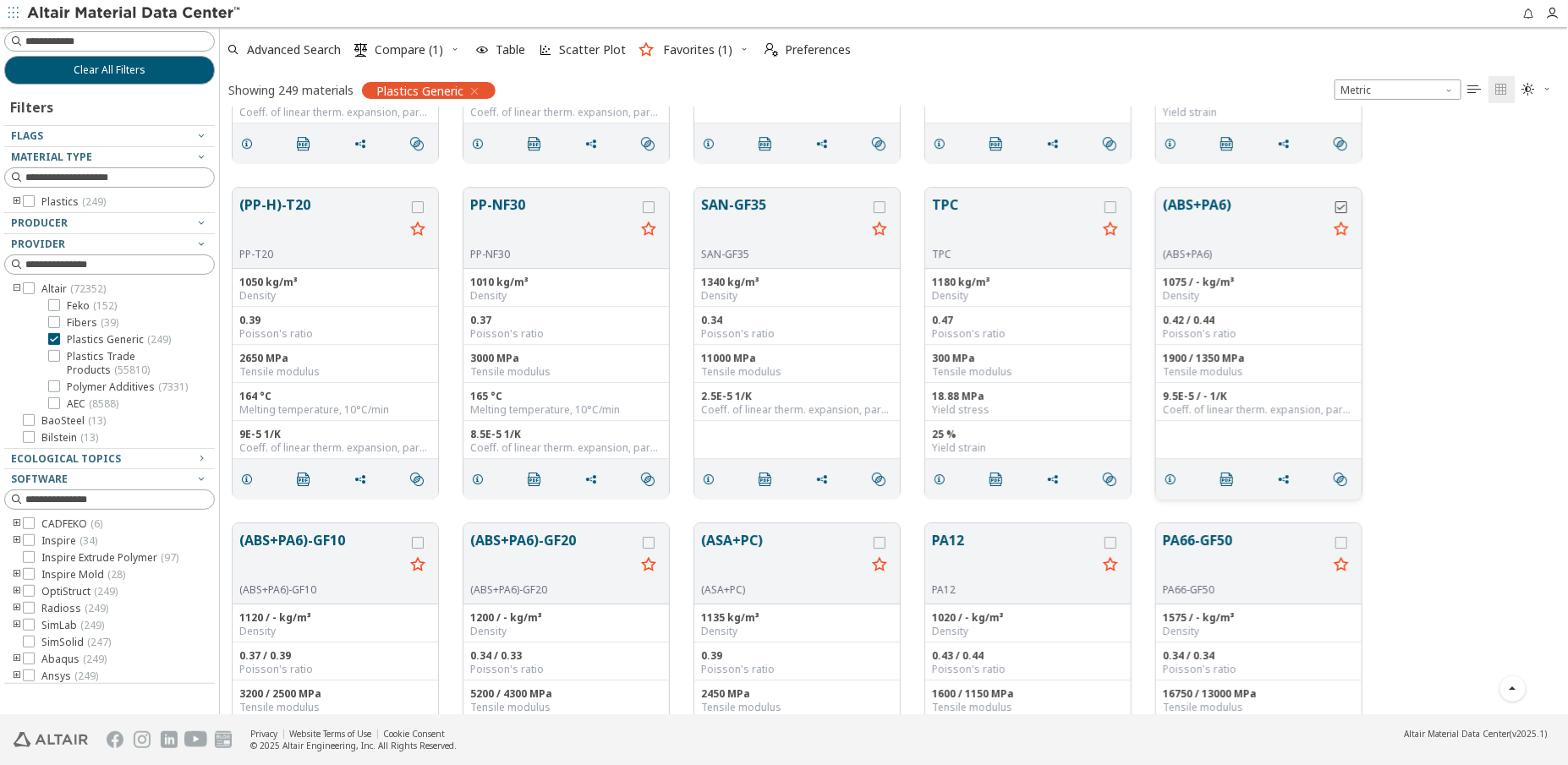
click at [1347, 207] on icon "grid" at bounding box center [1340, 206] width 12 height 12
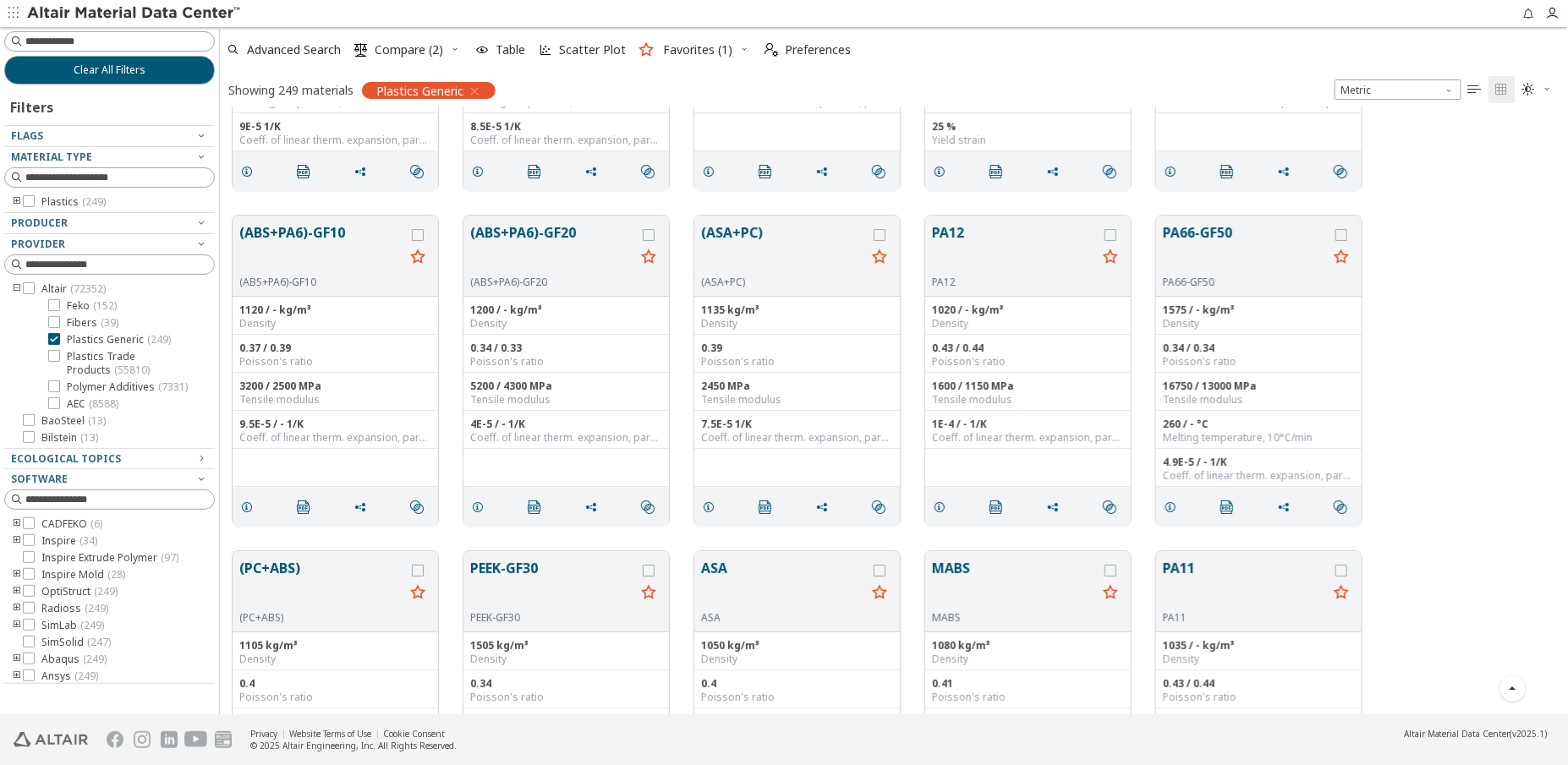
scroll to position [5690, 0]
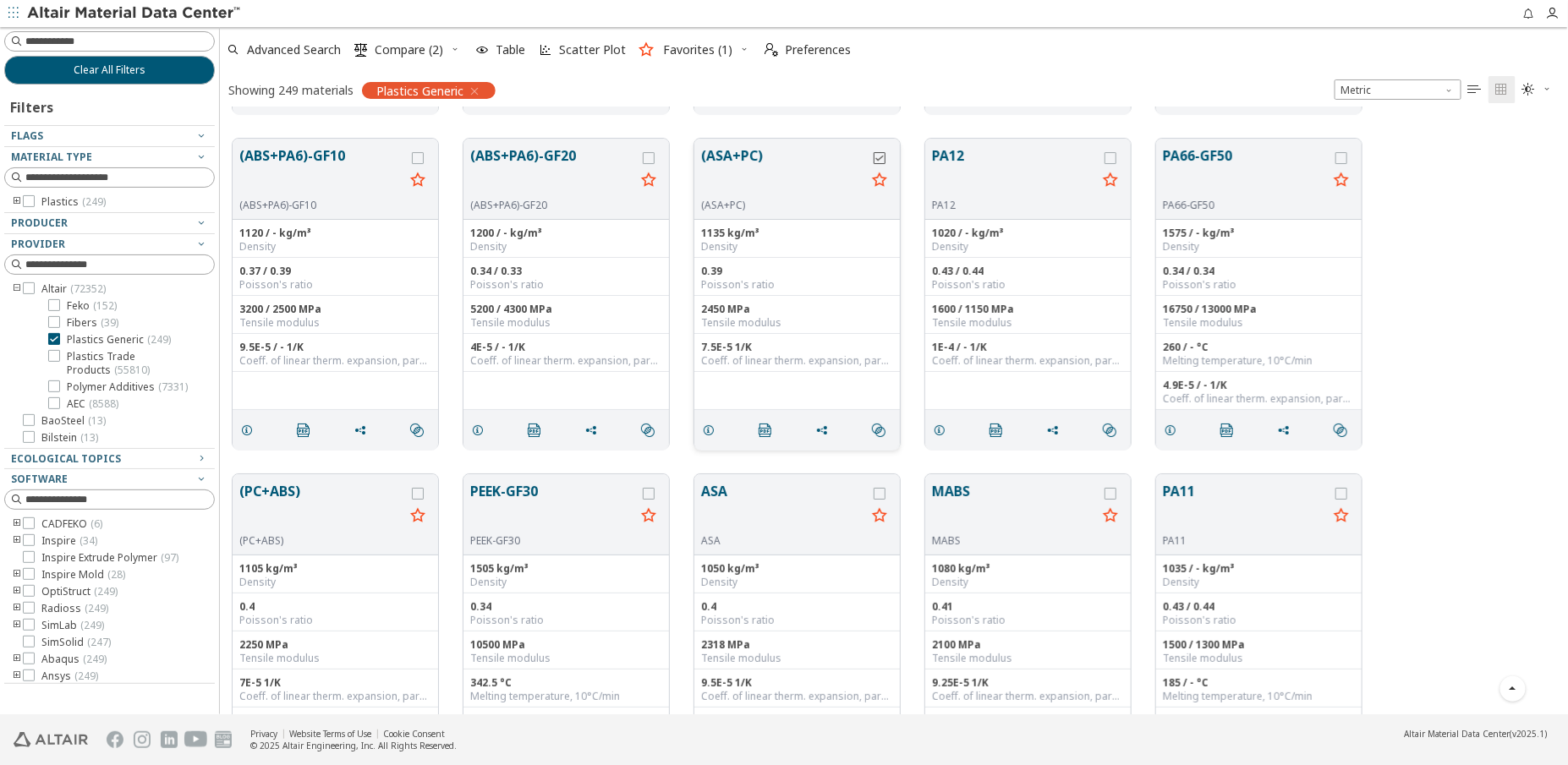
click at [881, 157] on icon "grid" at bounding box center [879, 158] width 12 height 12
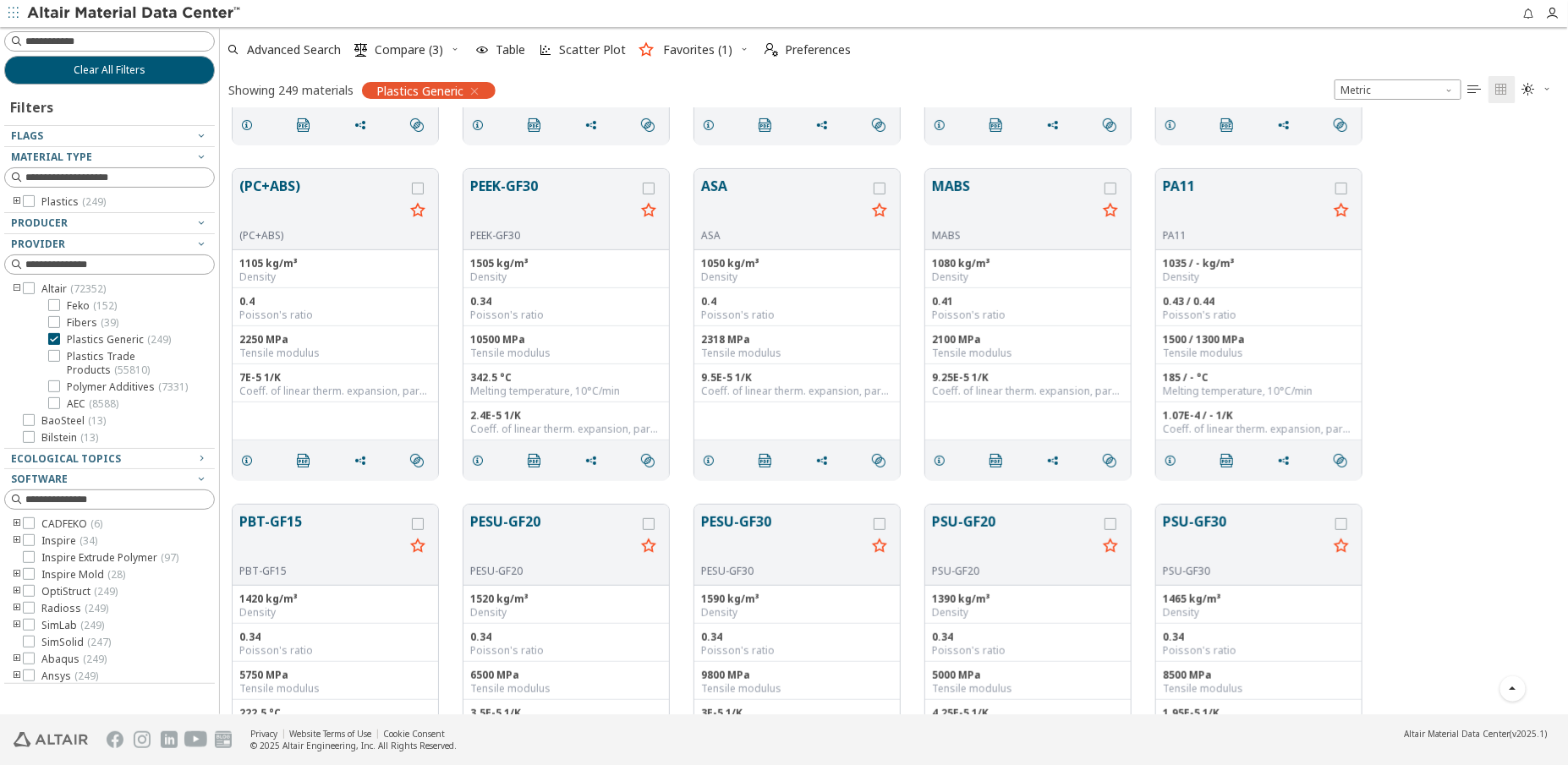
scroll to position [5997, 0]
click at [879, 185] on icon "grid" at bounding box center [879, 186] width 12 height 12
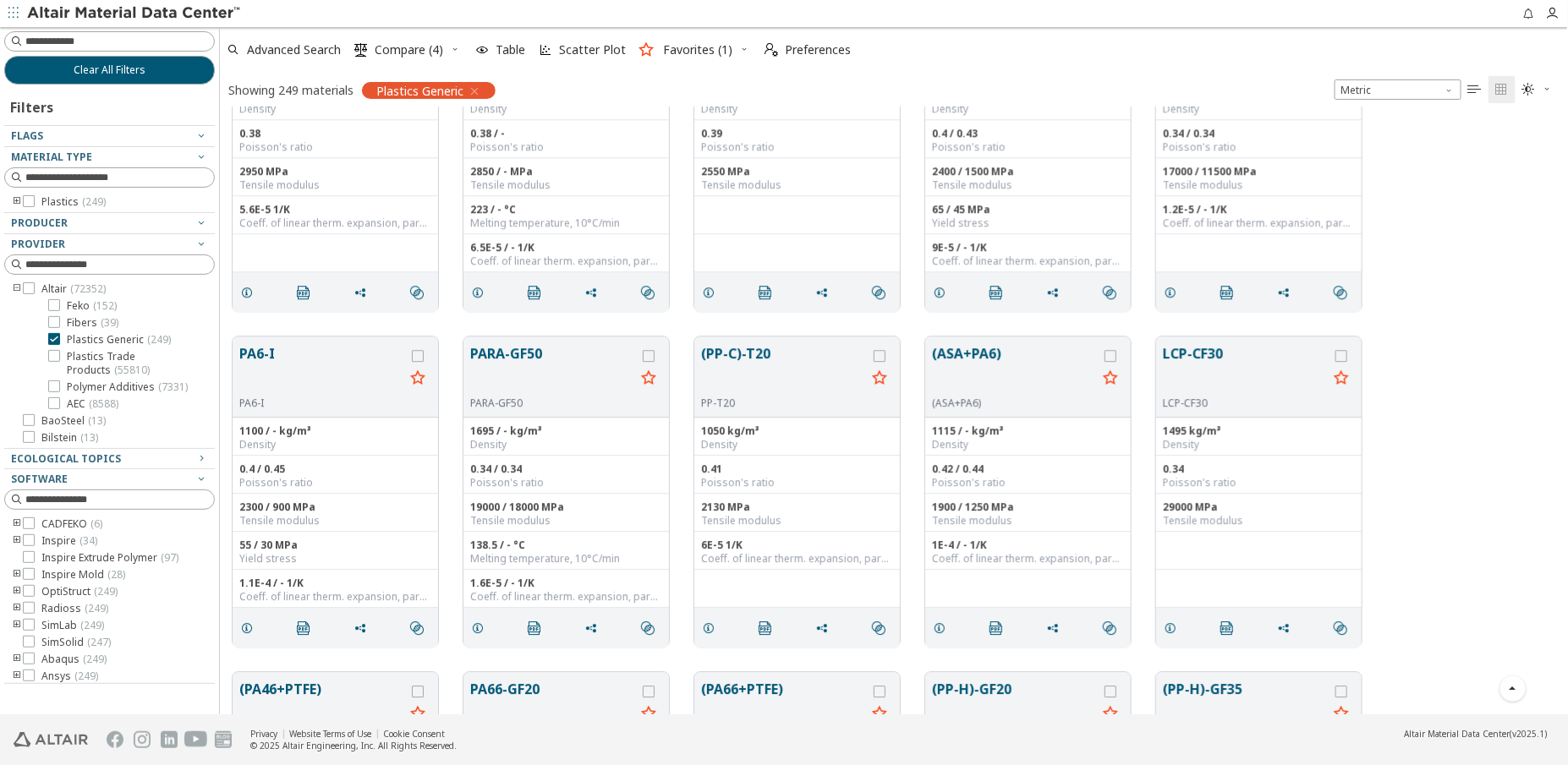
scroll to position [7919, 0]
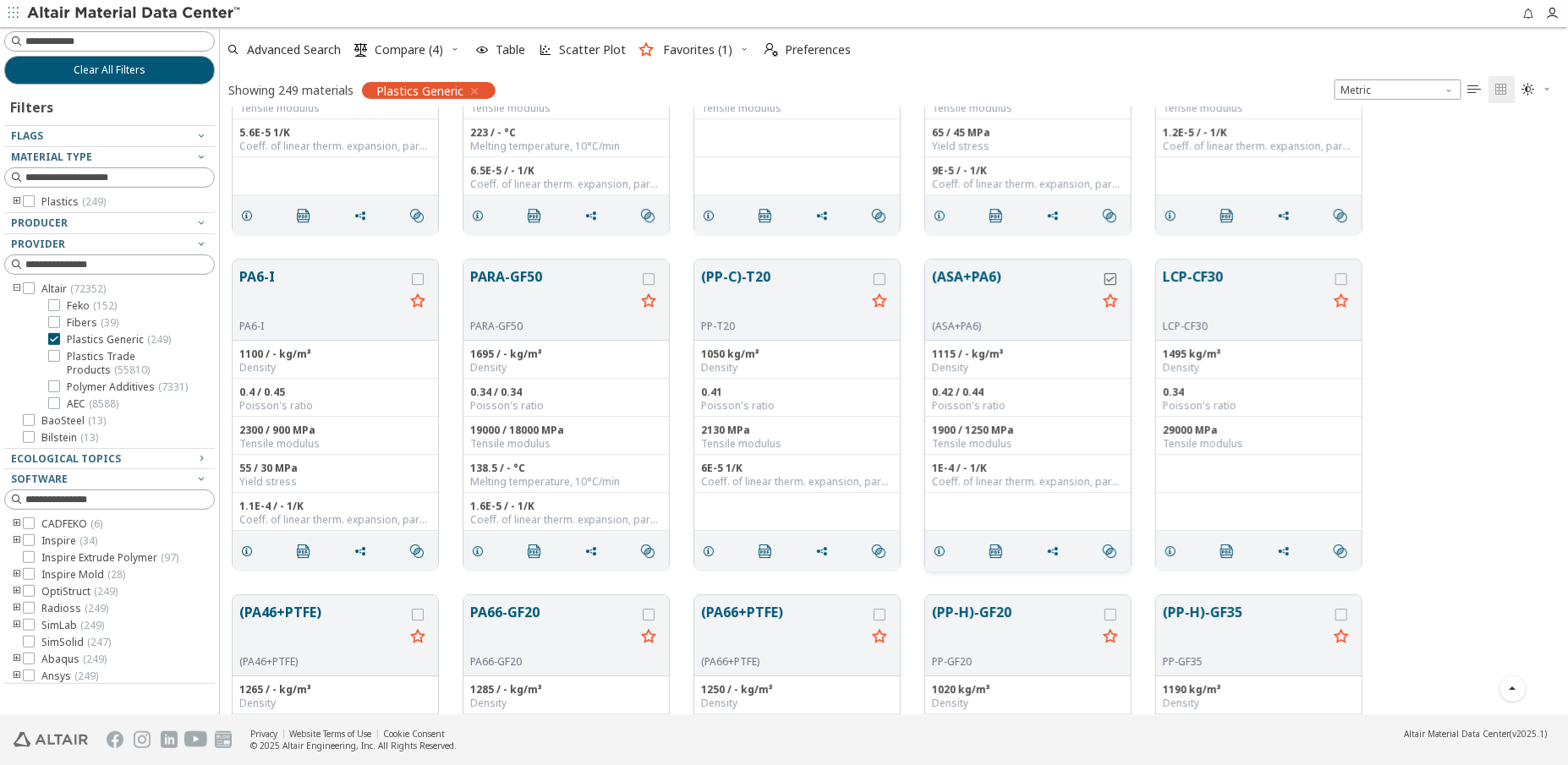
click at [1107, 279] on icon "grid" at bounding box center [1110, 279] width 12 height 12
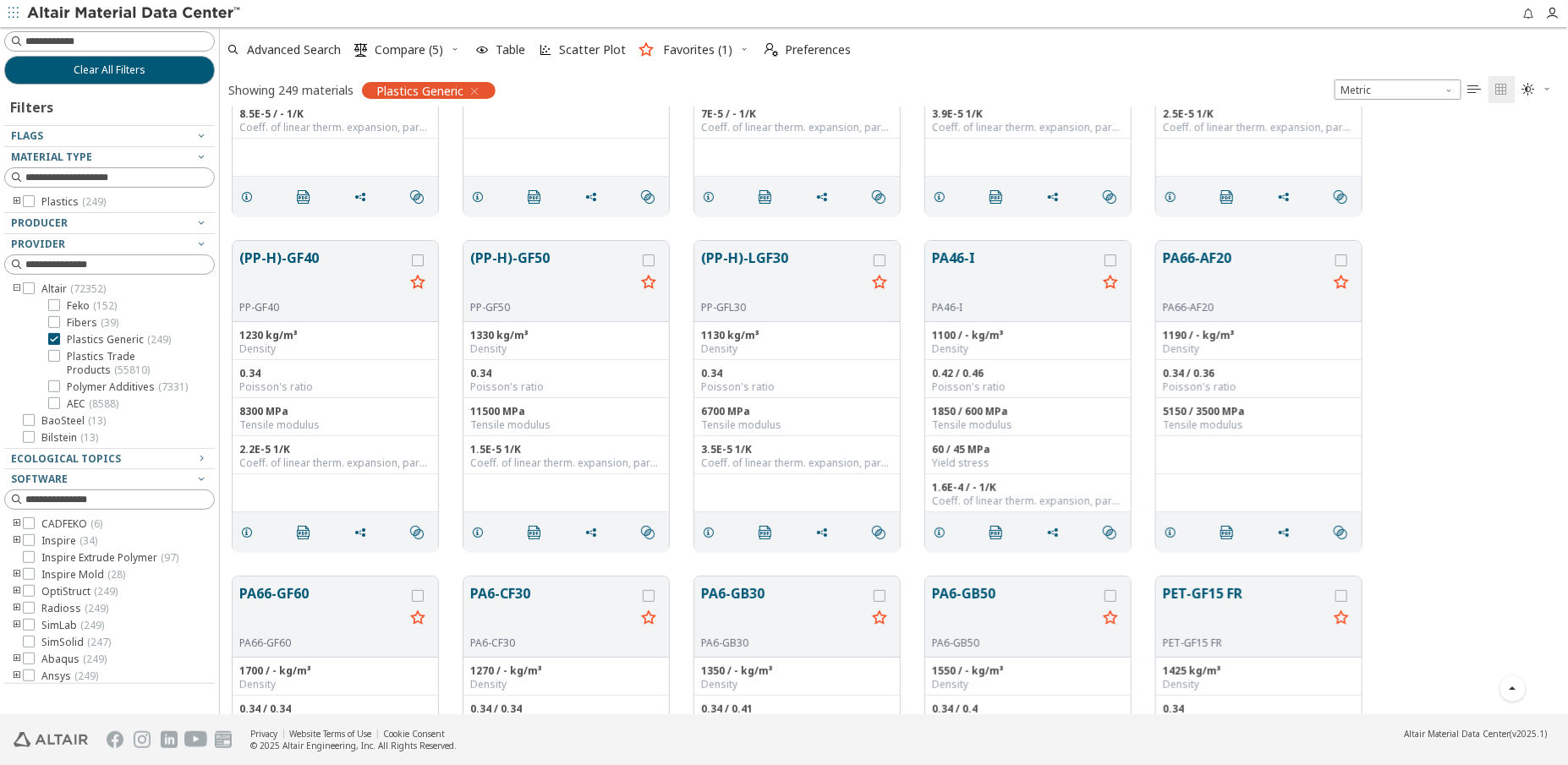
scroll to position [8611, 0]
click at [881, 256] on icon "grid" at bounding box center [879, 259] width 12 height 12
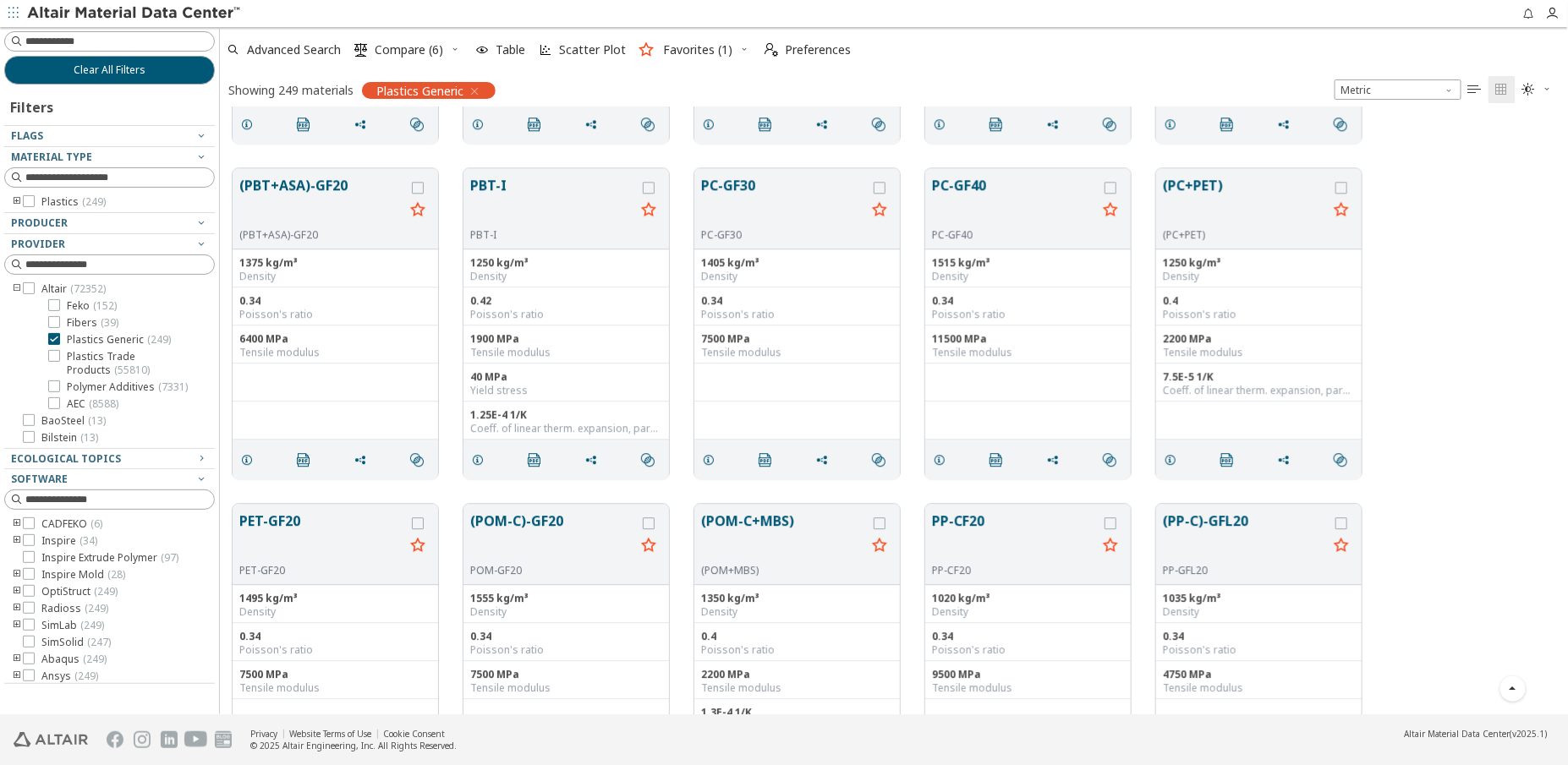
scroll to position [10687, 0]
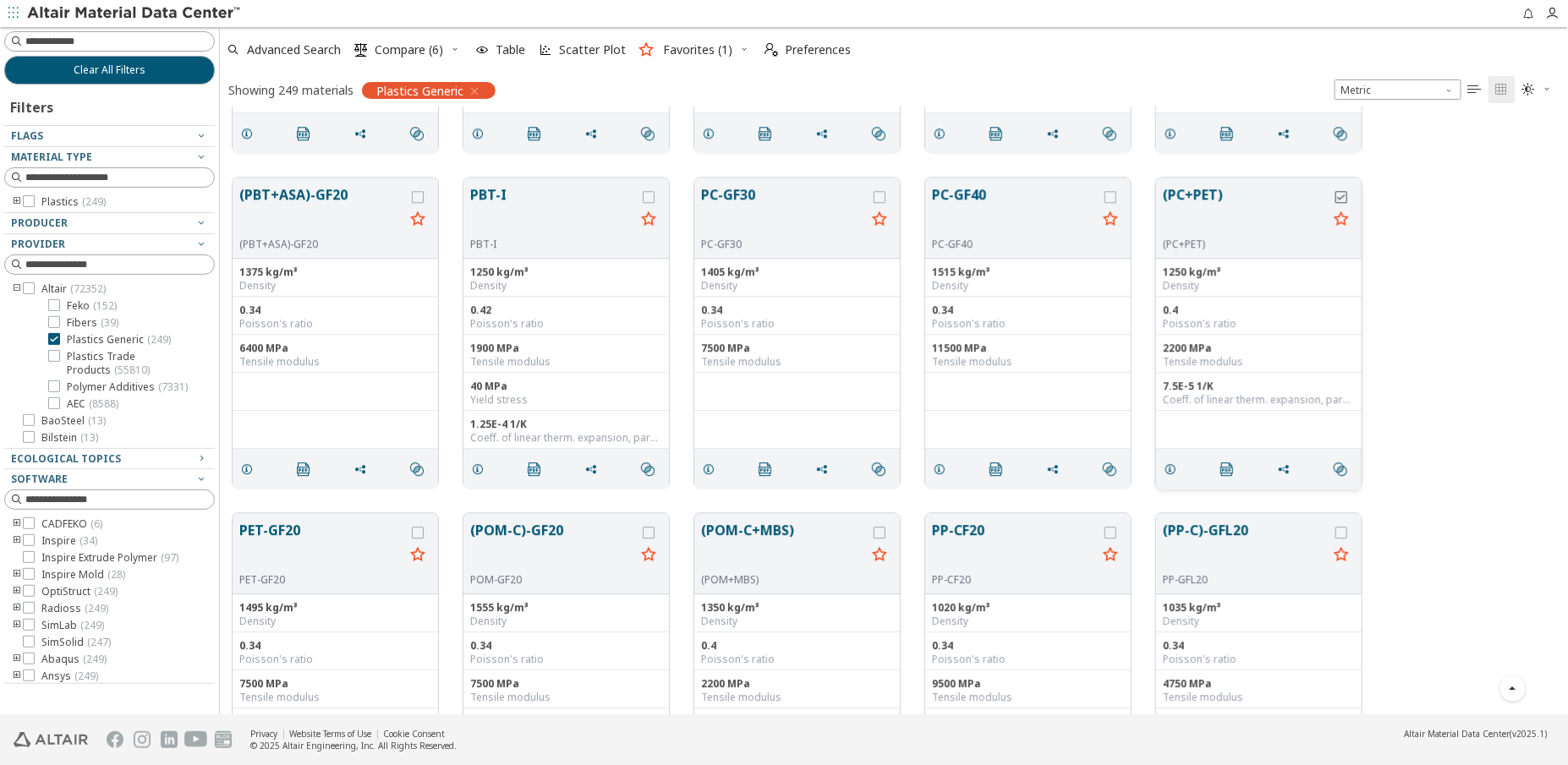
click at [1347, 195] on icon "grid" at bounding box center [1340, 197] width 12 height 12
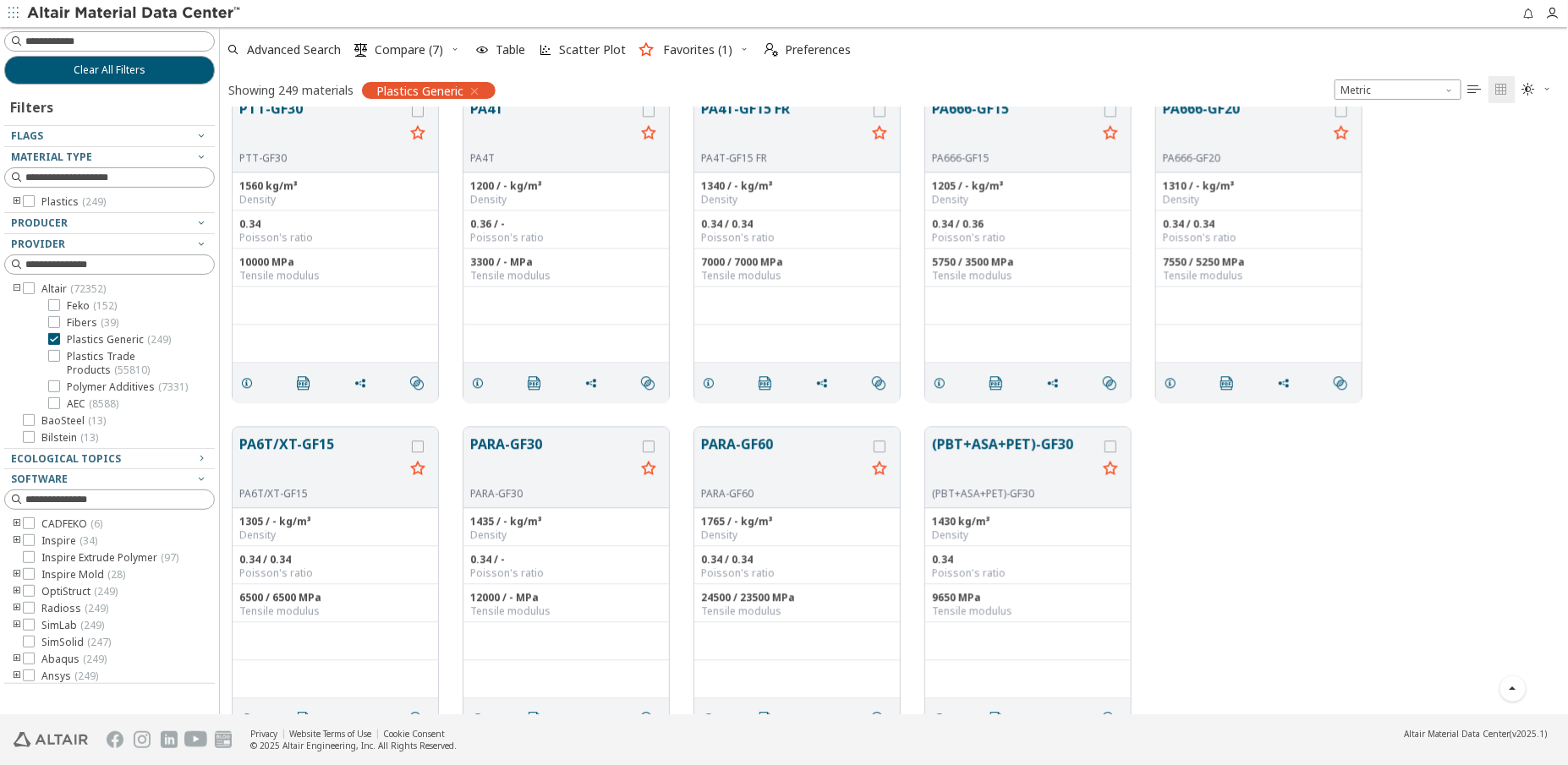
scroll to position [16179, 0]
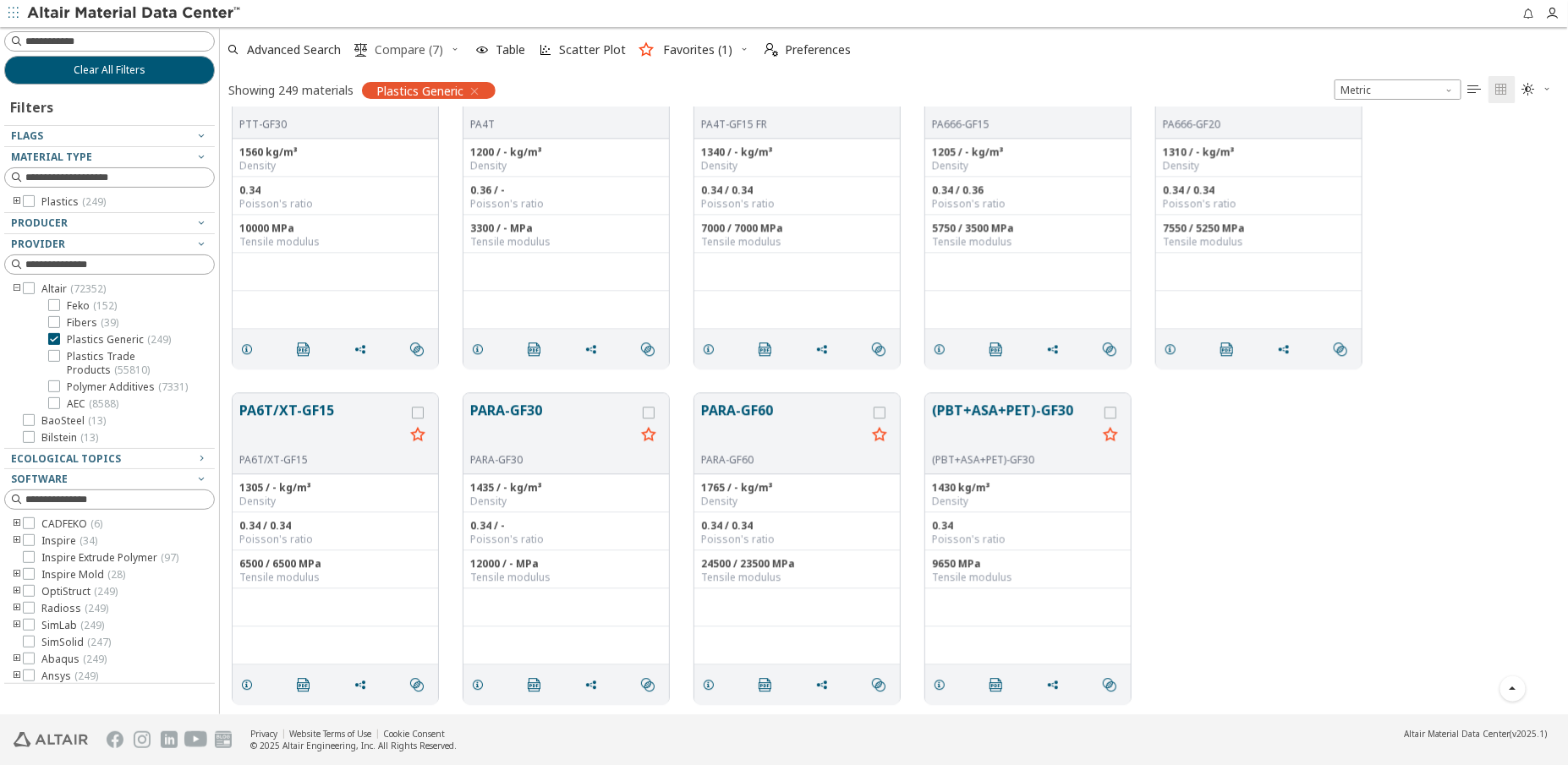
click at [408, 51] on span "Compare (7)" at bounding box center [408, 50] width 68 height 12
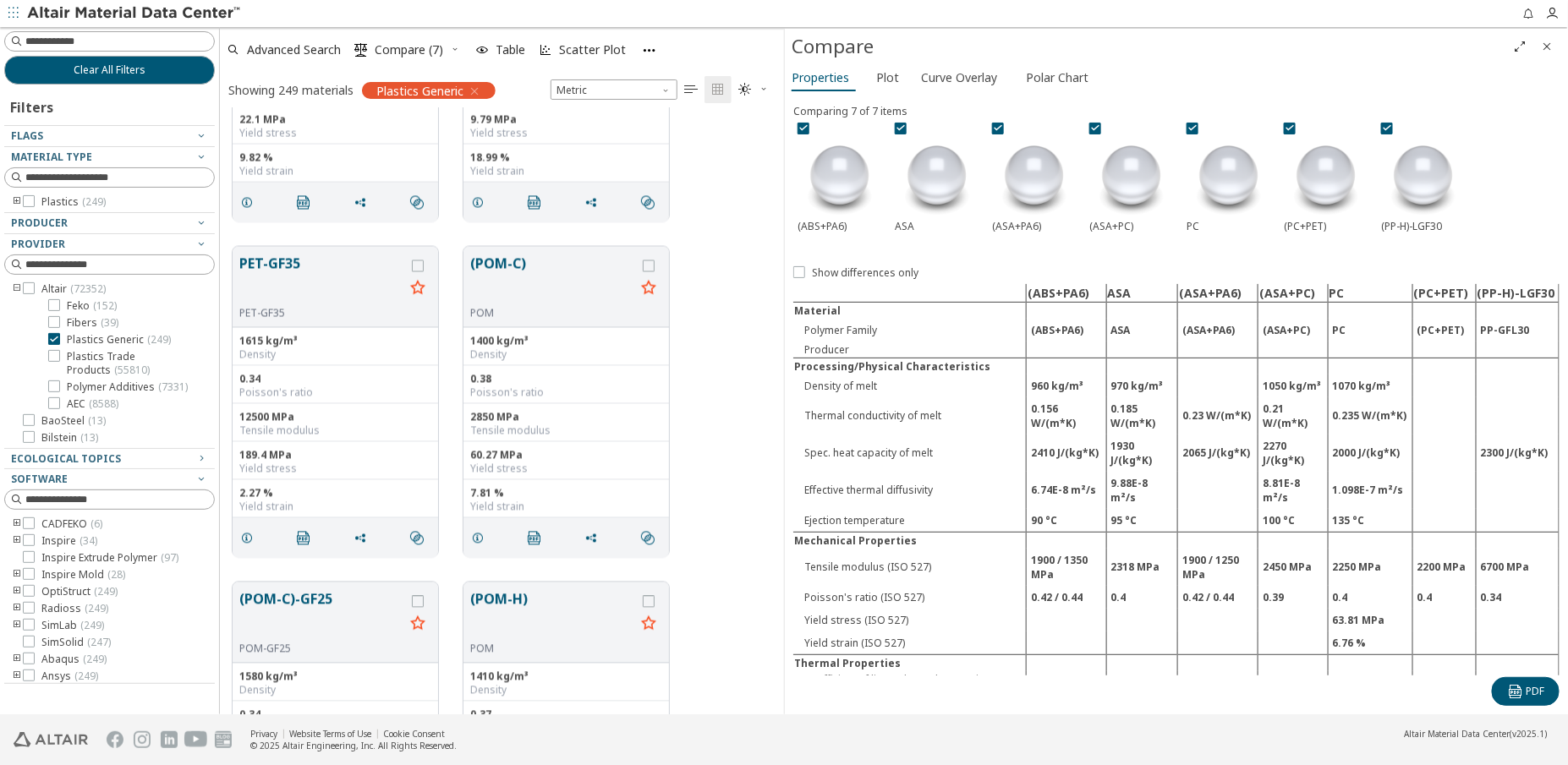
scroll to position [4379, 0]
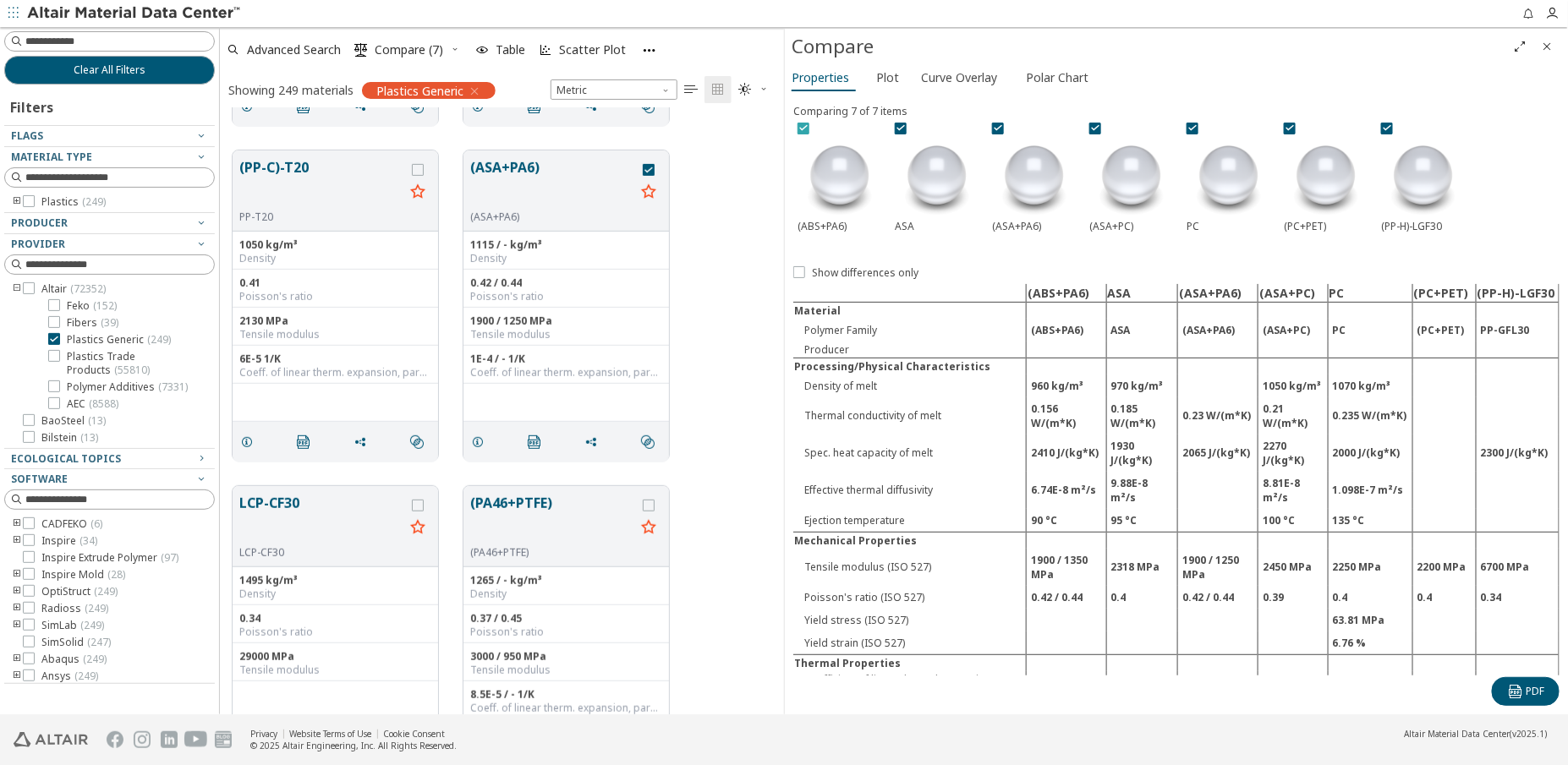
click at [807, 129] on icon at bounding box center [803, 128] width 12 height 12
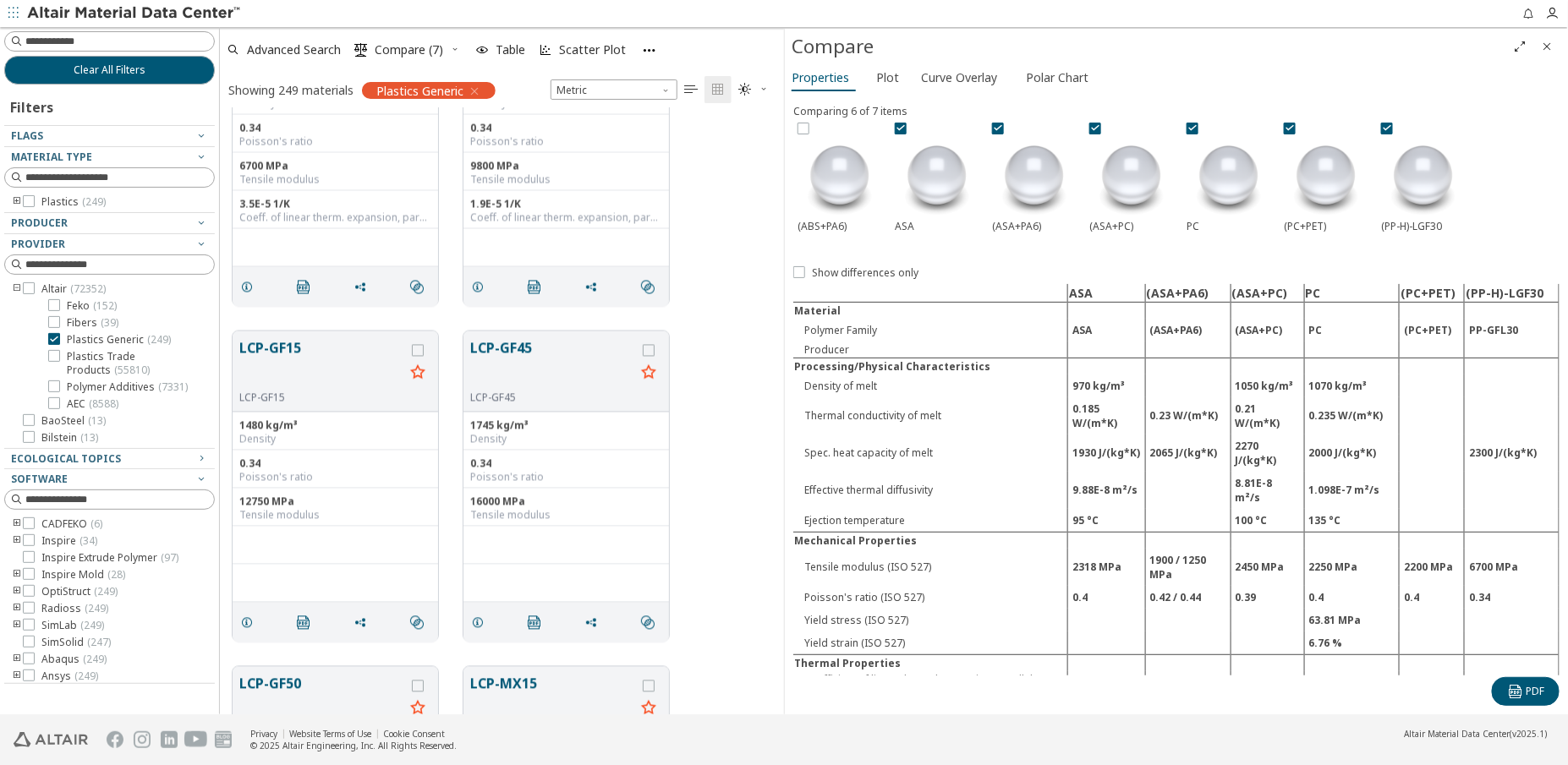
scroll to position [32982, 0]
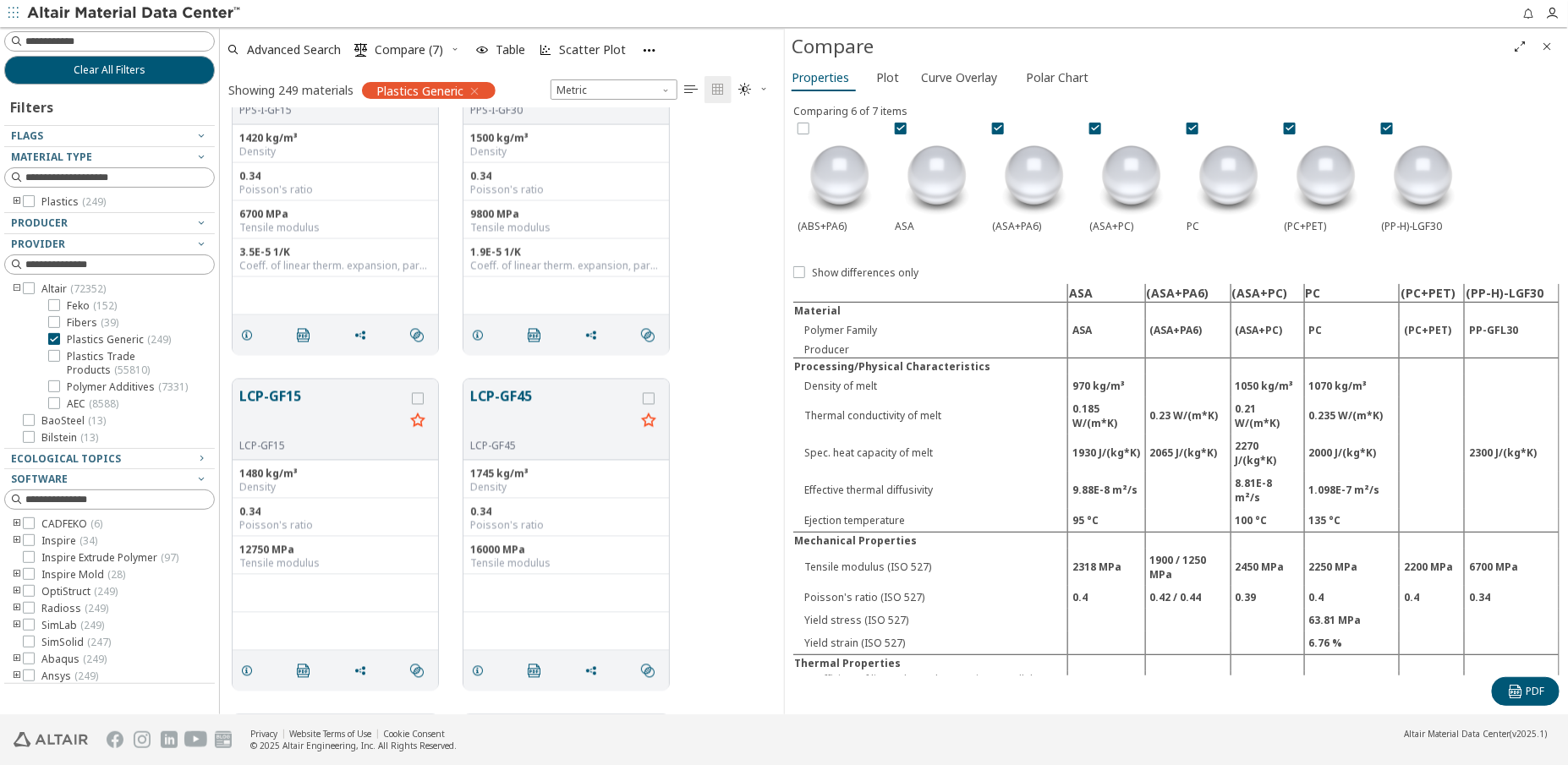
drag, startPoint x: 1556, startPoint y: 50, endPoint x: 1549, endPoint y: 62, distance: 13.9
click at [1556, 50] on span "Close" at bounding box center [1548, 46] width 20 height 27
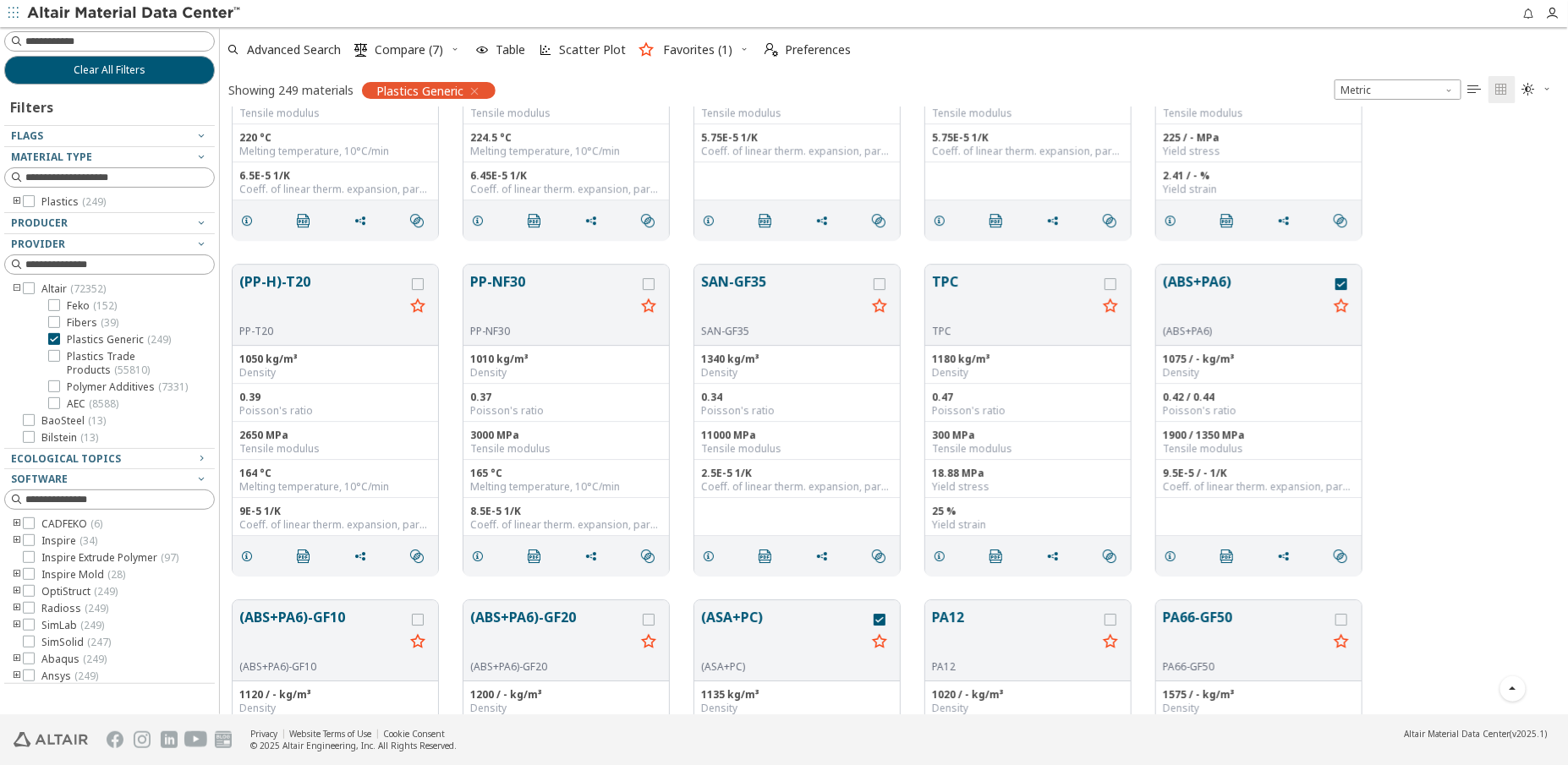
scroll to position [5305, 0]
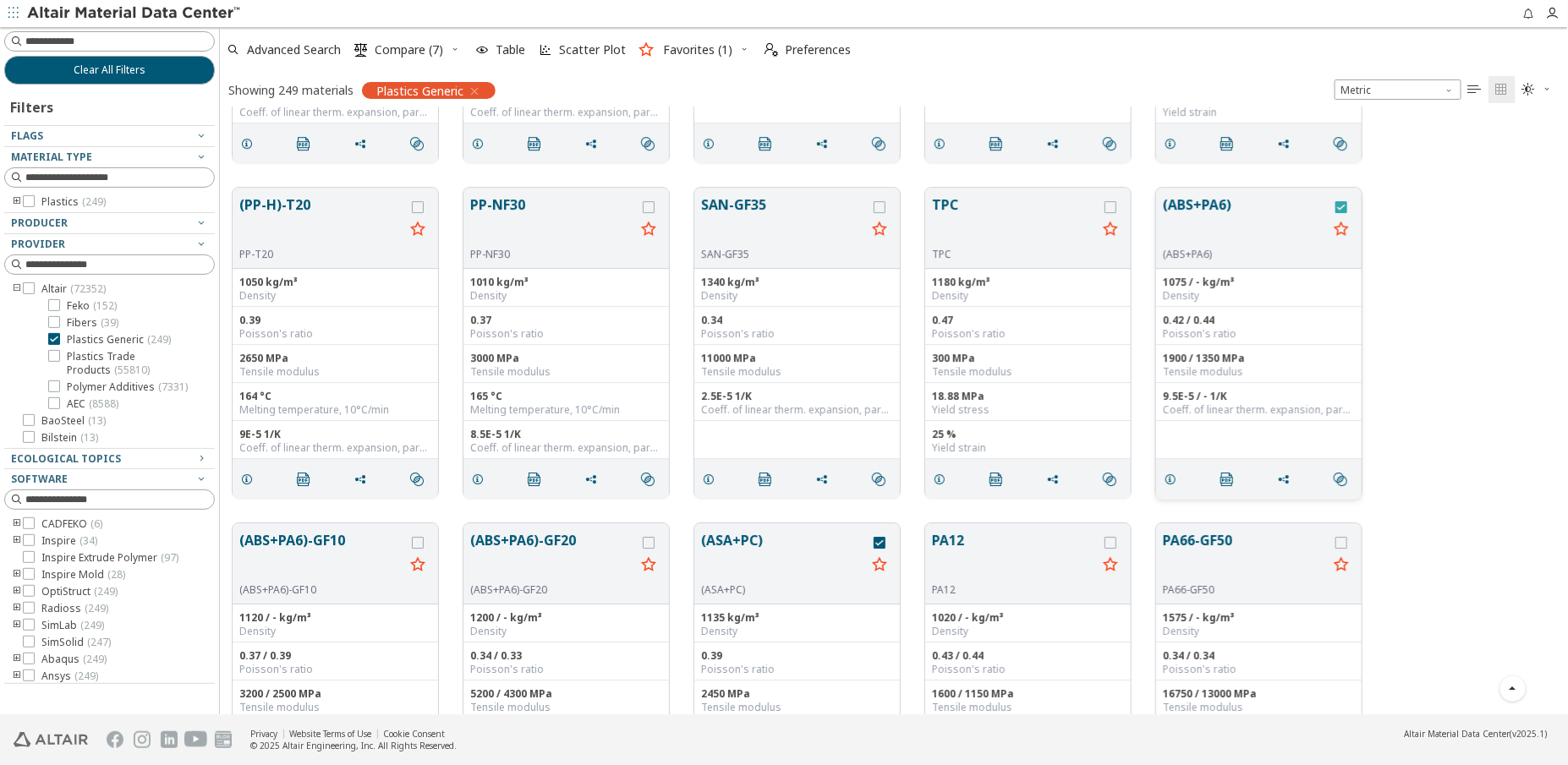
click at [1340, 204] on icon "grid" at bounding box center [1340, 206] width 12 height 12
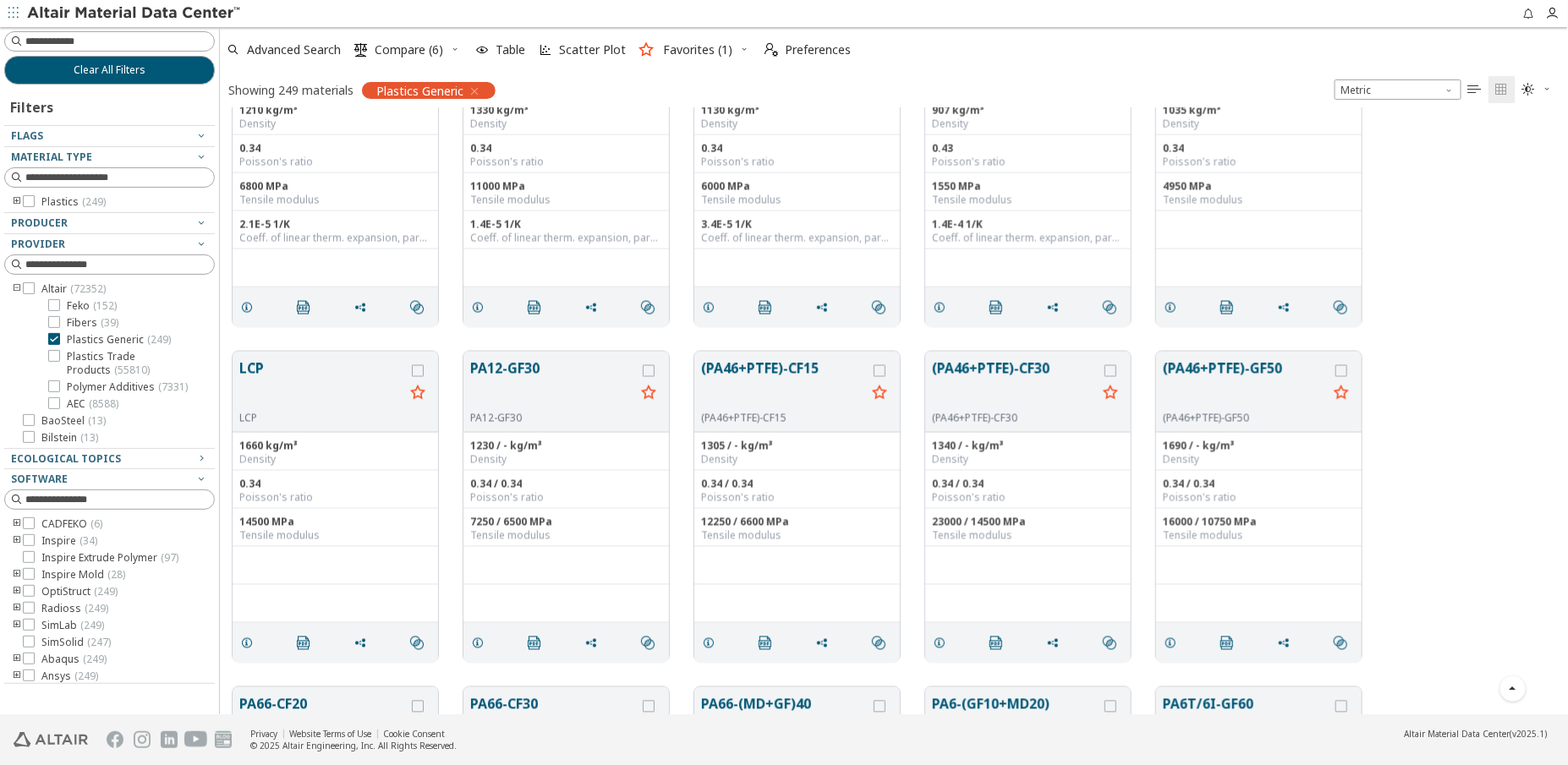
scroll to position [9918, 0]
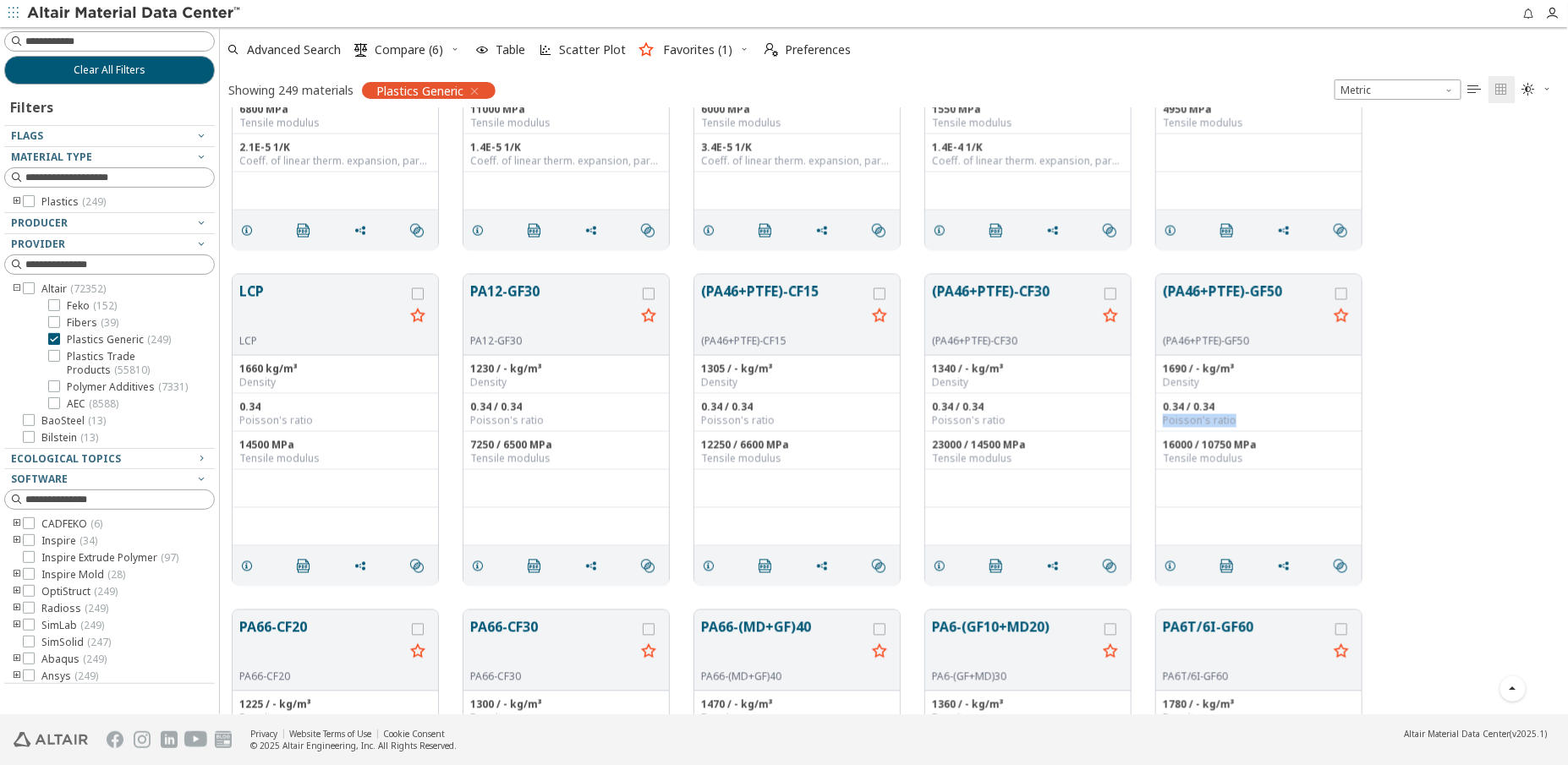
drag, startPoint x: 1558, startPoint y: 18, endPoint x: 1493, endPoint y: 413, distance: 400.3
click at [1493, 413] on div "LCP LCP 1660 kg/m³ Density 0.34 Poisson's ratio 14500 MPa Tensile modulus   P…" at bounding box center [894, 429] width 1349 height 336
drag, startPoint x: 1493, startPoint y: 413, endPoint x: 1459, endPoint y: 433, distance: 39.4
click at [1459, 433] on div "LCP LCP 1660 kg/m³ Density 0.34 Poisson's ratio 14500 MPa Tensile modulus   P…" at bounding box center [894, 429] width 1349 height 336
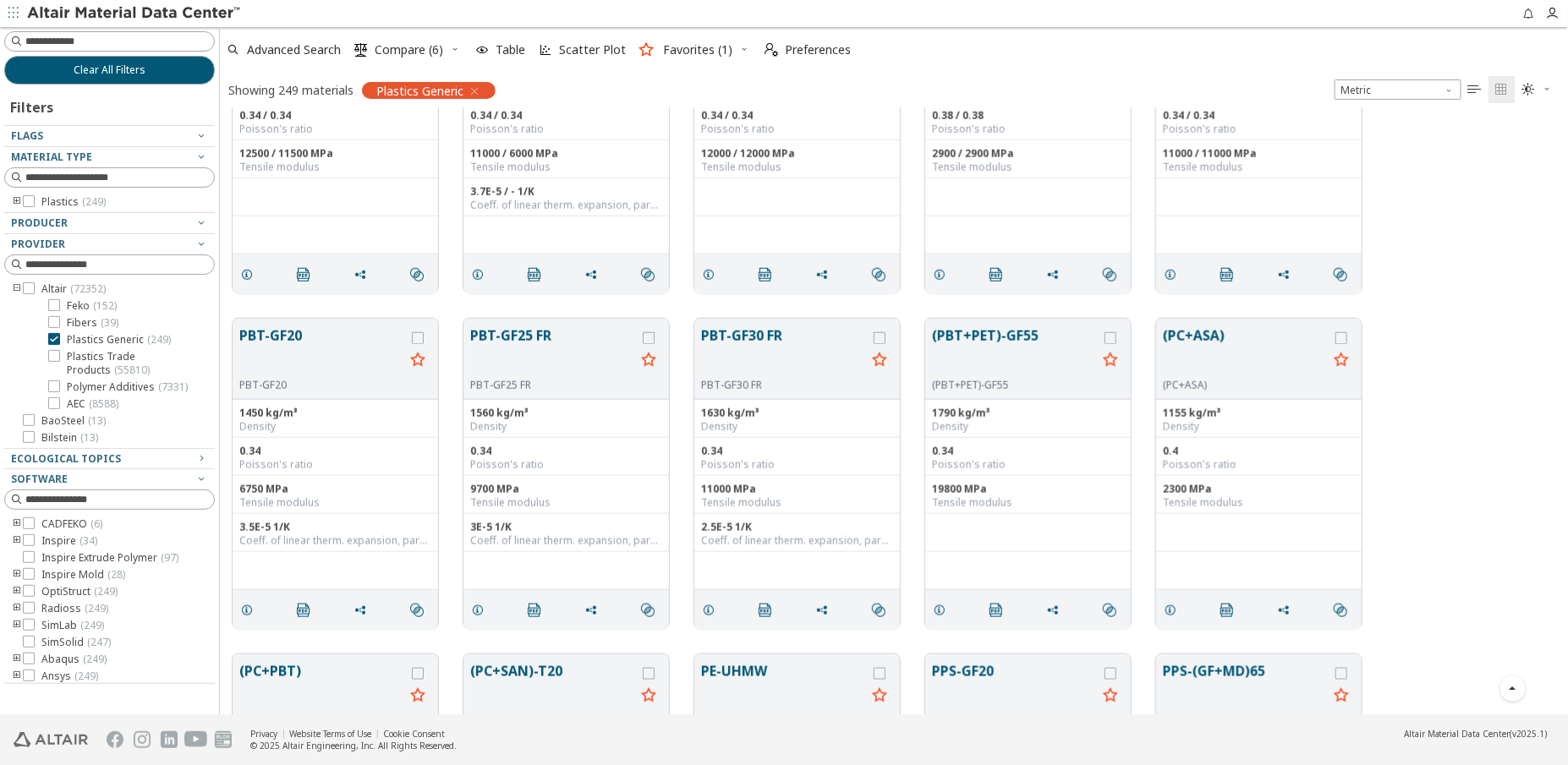
scroll to position [12302, 0]
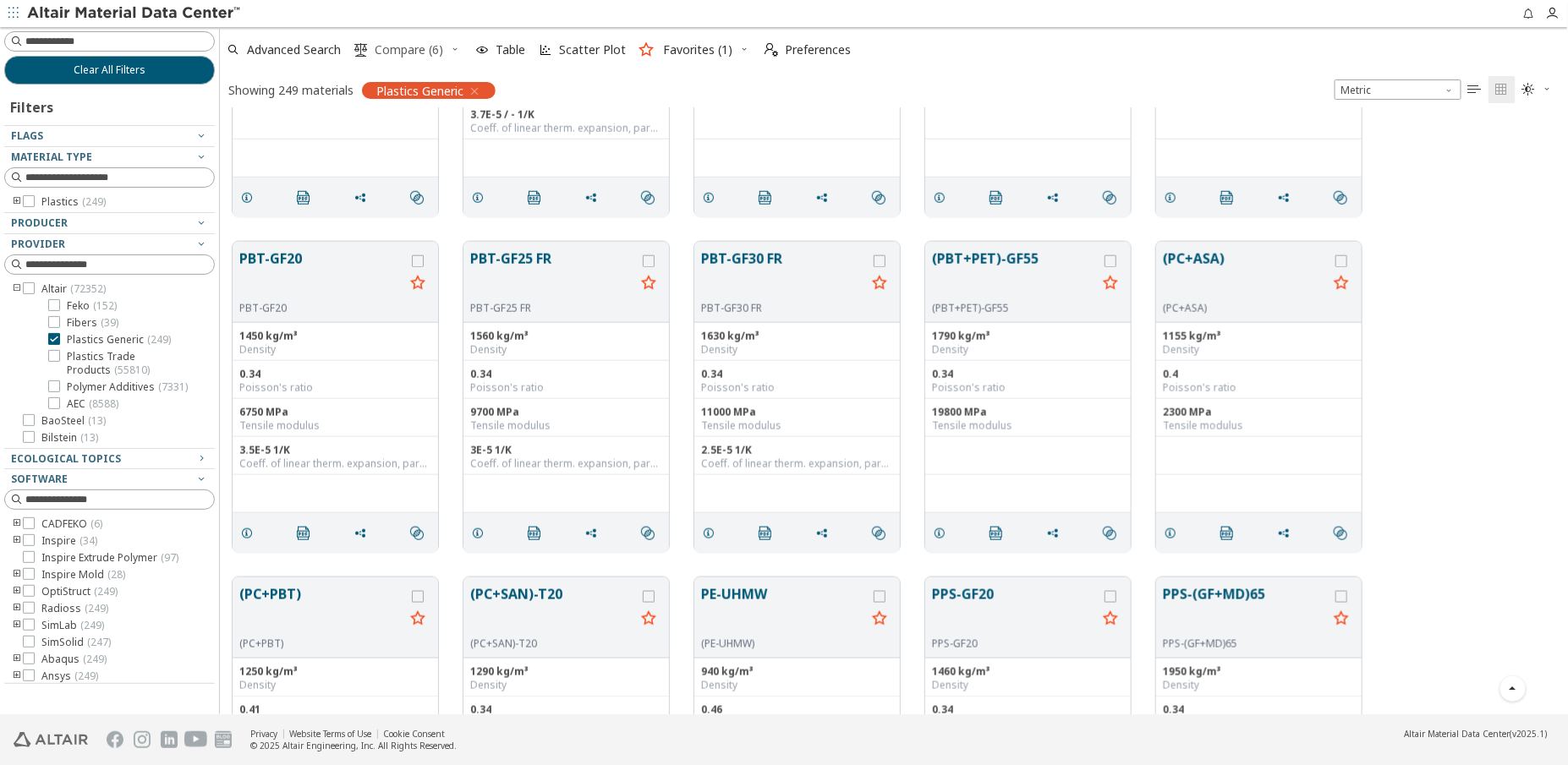
click at [406, 46] on span "Compare (6)" at bounding box center [408, 50] width 68 height 12
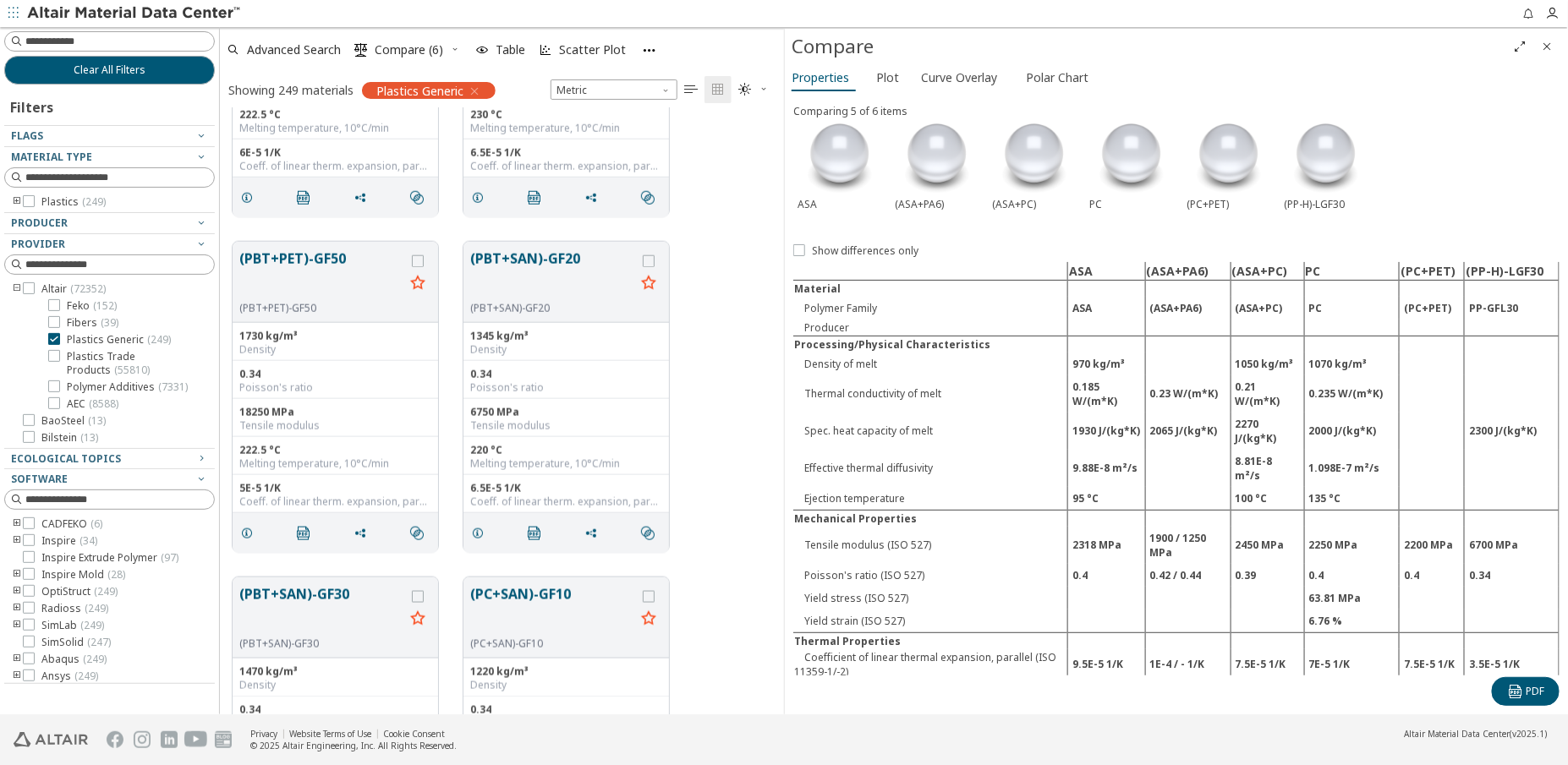
scroll to position [0, 0]
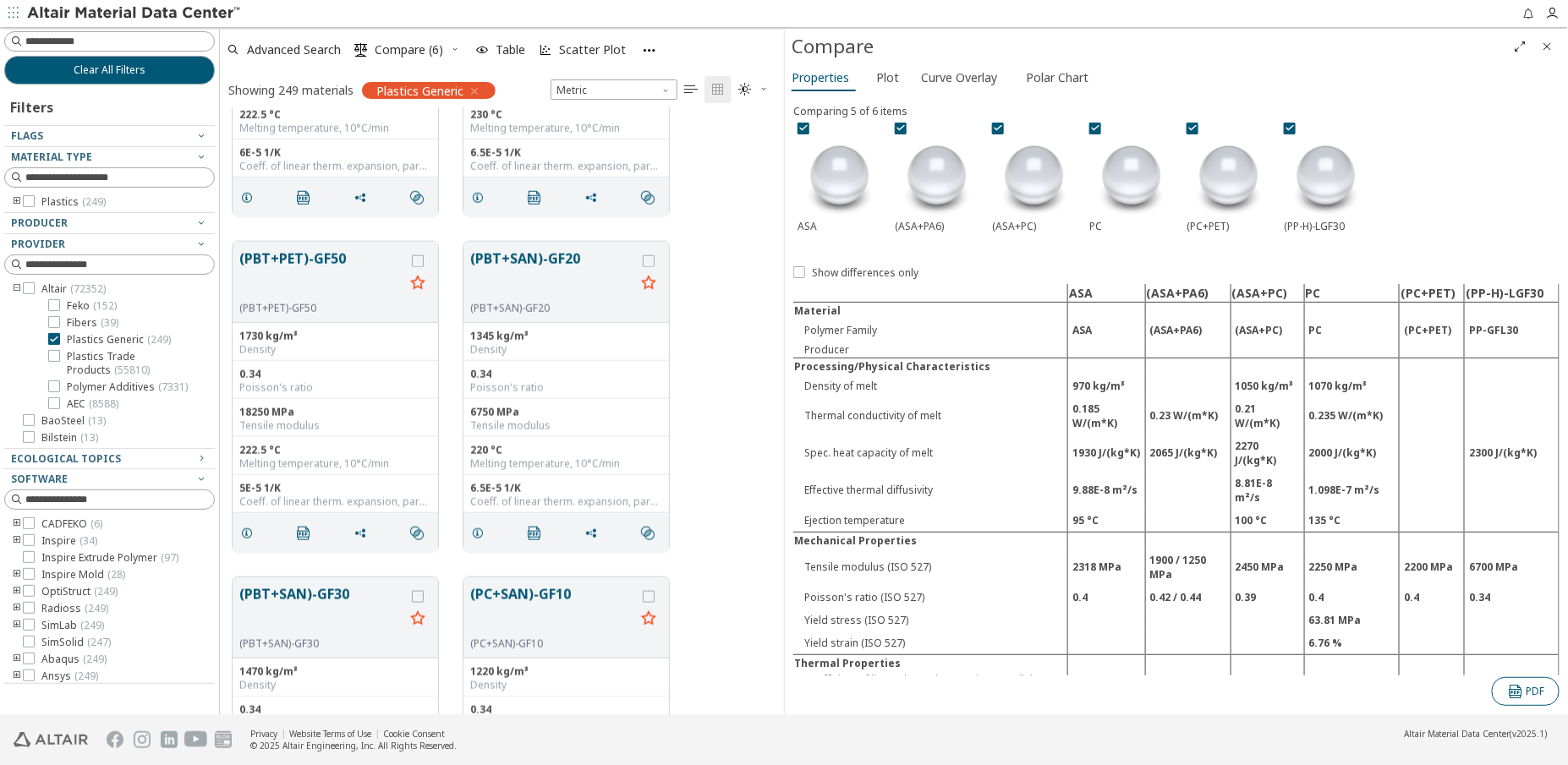
click at [1525, 693] on span " PDF" at bounding box center [1526, 692] width 39 height 13
